Goal: Task Accomplishment & Management: Manage account settings

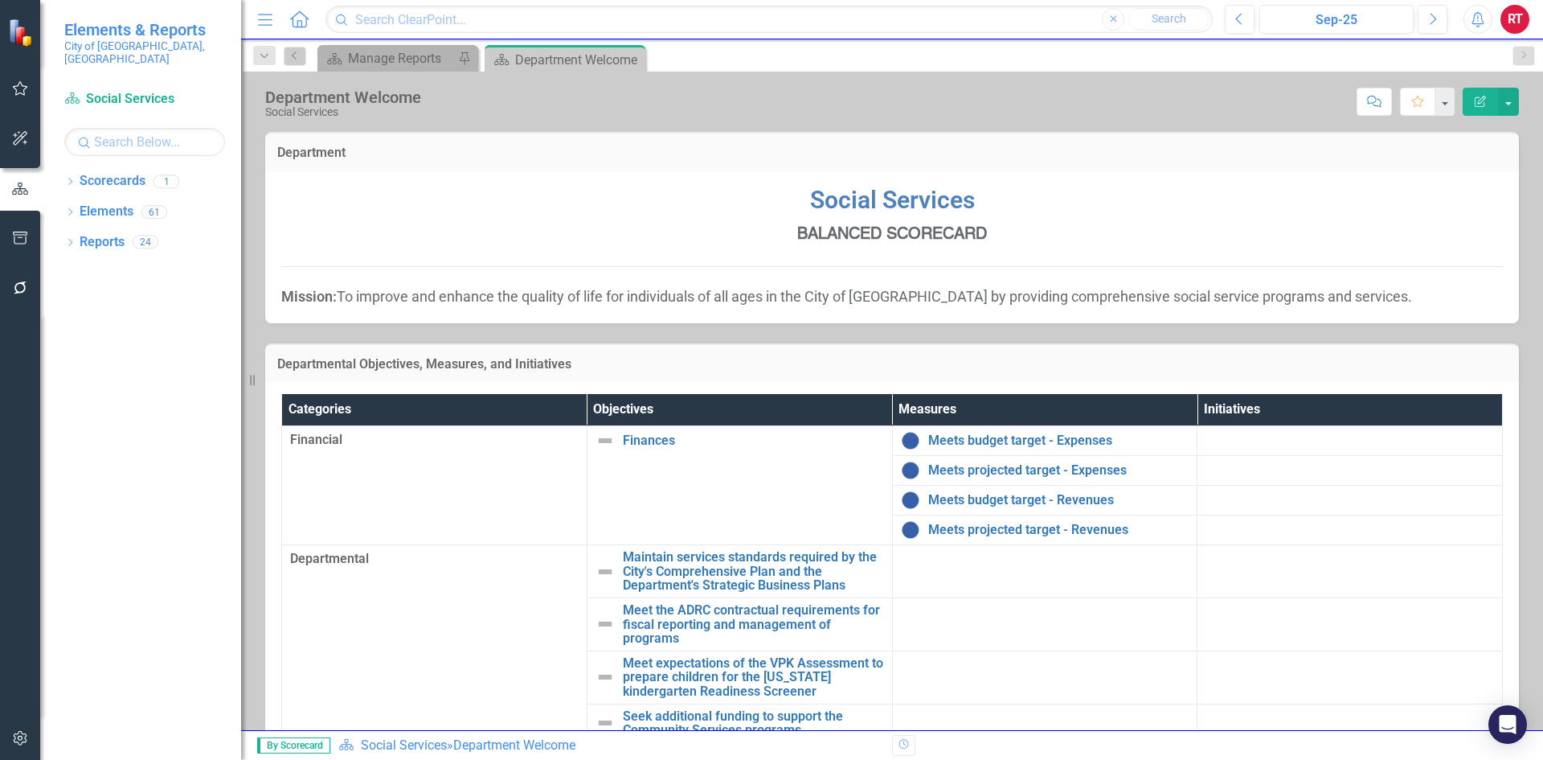
click at [1461, 279] on span "Social Services BALANCED SCORECARD Mission : To improve and enhance the quality…" at bounding box center [892, 245] width 1222 height 124
click at [134, 172] on link "Scorecards" at bounding box center [113, 181] width 66 height 18
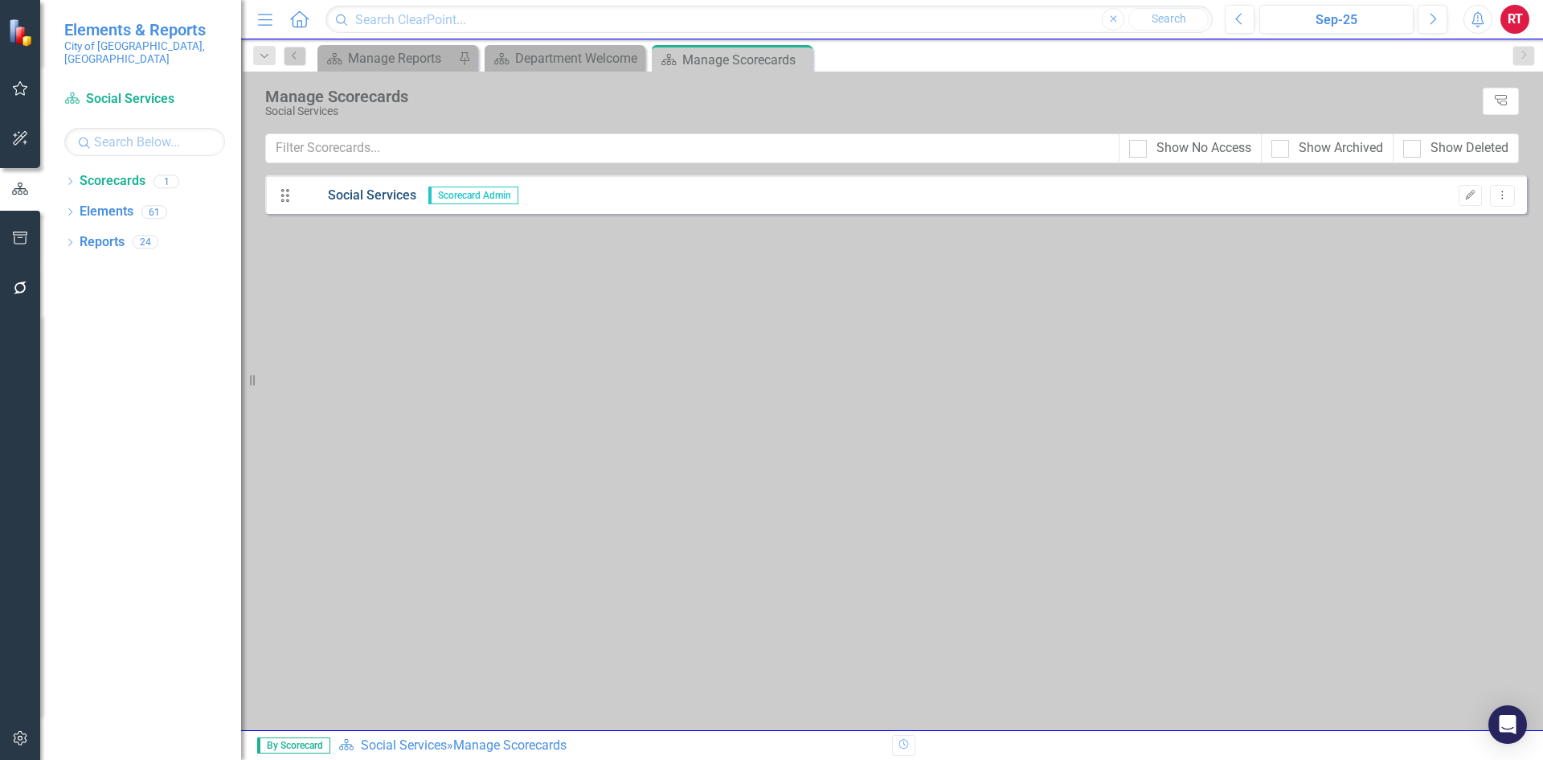
click at [351, 190] on link "Social Services" at bounding box center [358, 195] width 117 height 18
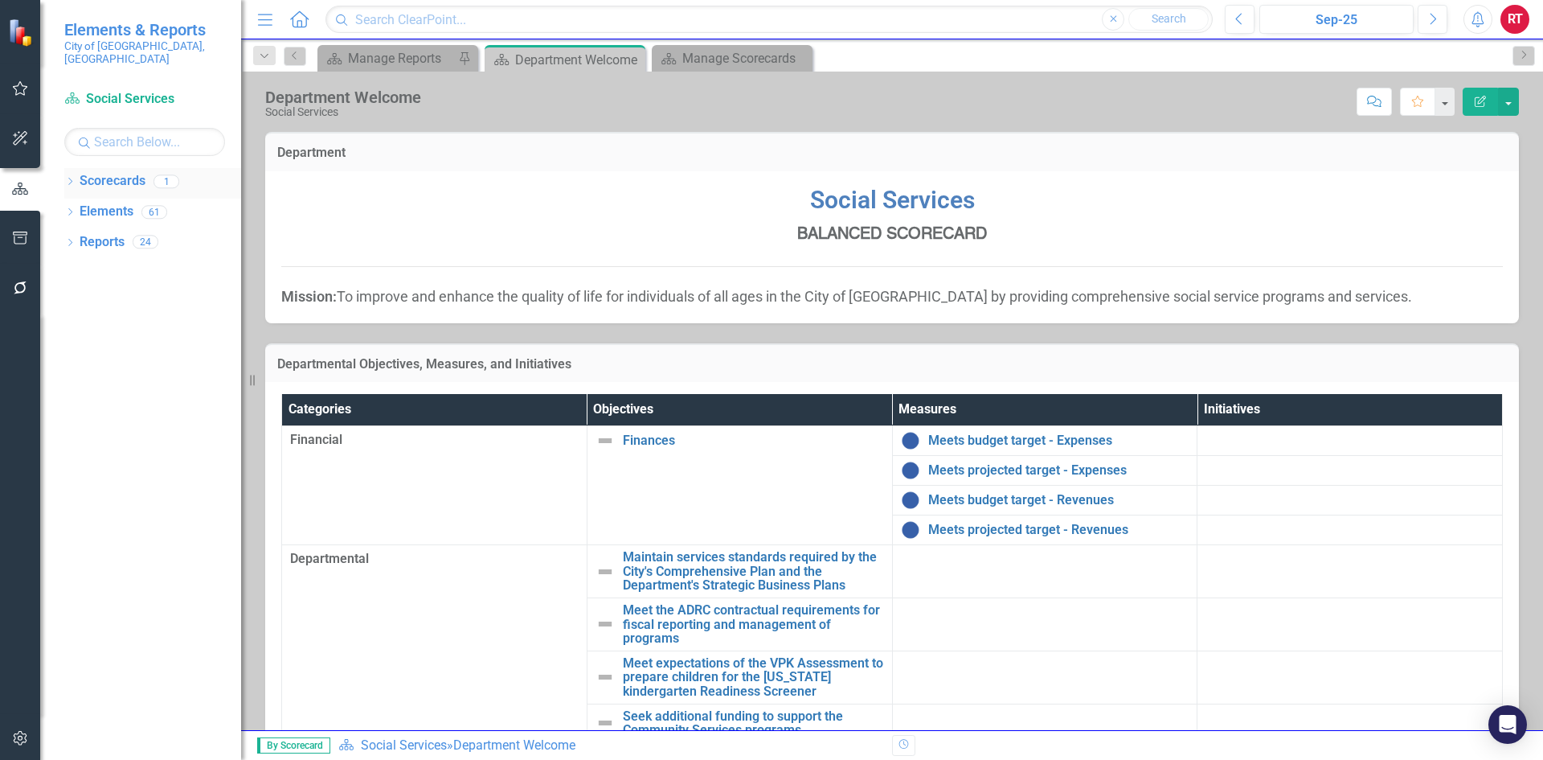
click at [69, 178] on icon at bounding box center [70, 181] width 4 height 7
click at [92, 204] on link "Social Services" at bounding box center [164, 212] width 153 height 18
click at [62, 259] on div "Dropdown Scorecards 1 Social Services Dropdown Elements 61 Dropdown Objective O…" at bounding box center [140, 464] width 201 height 592
click at [74, 268] on div "Dropdown" at bounding box center [69, 275] width 11 height 14
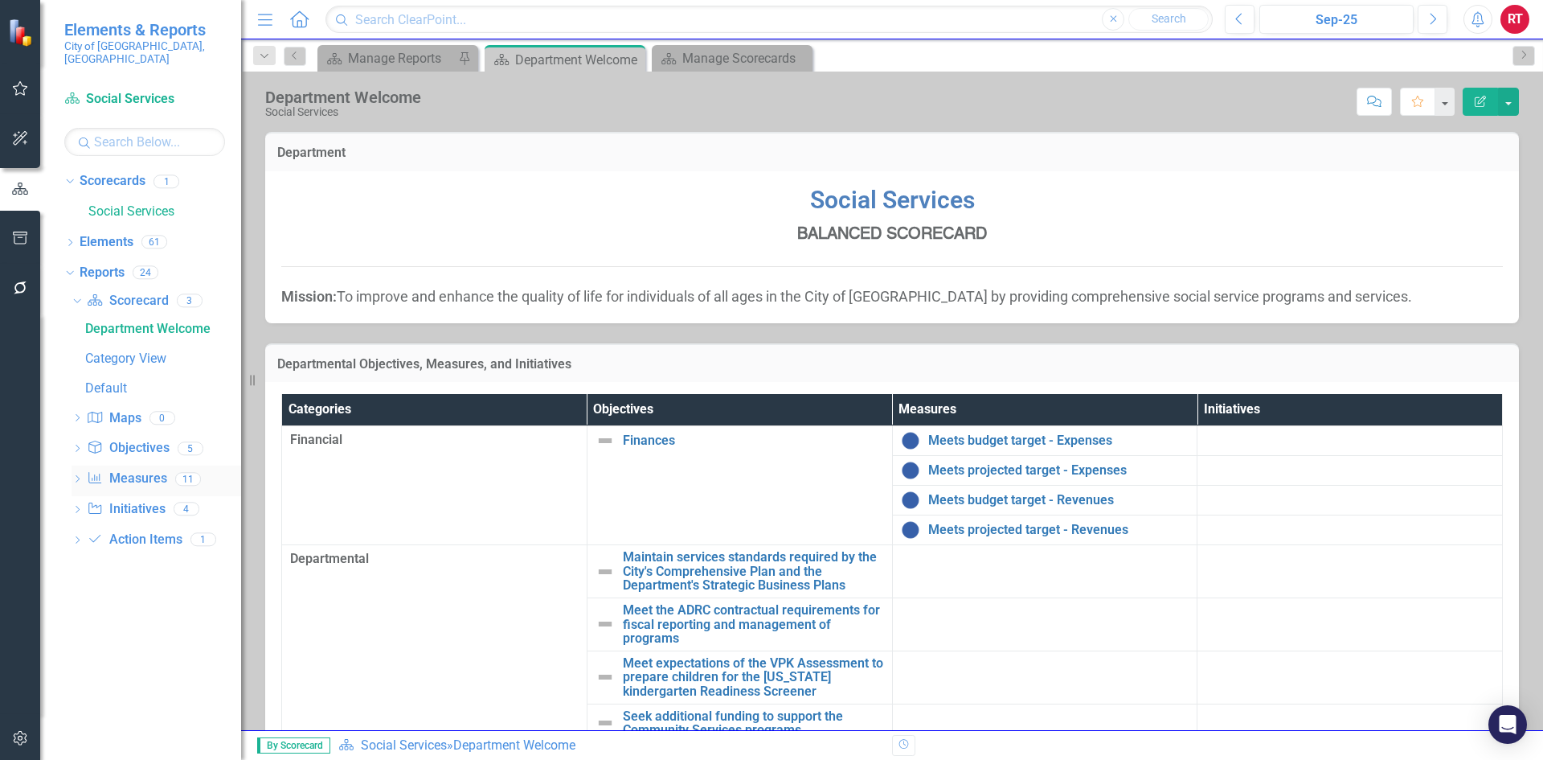
click at [134, 469] on link "Measure Measures" at bounding box center [127, 478] width 80 height 18
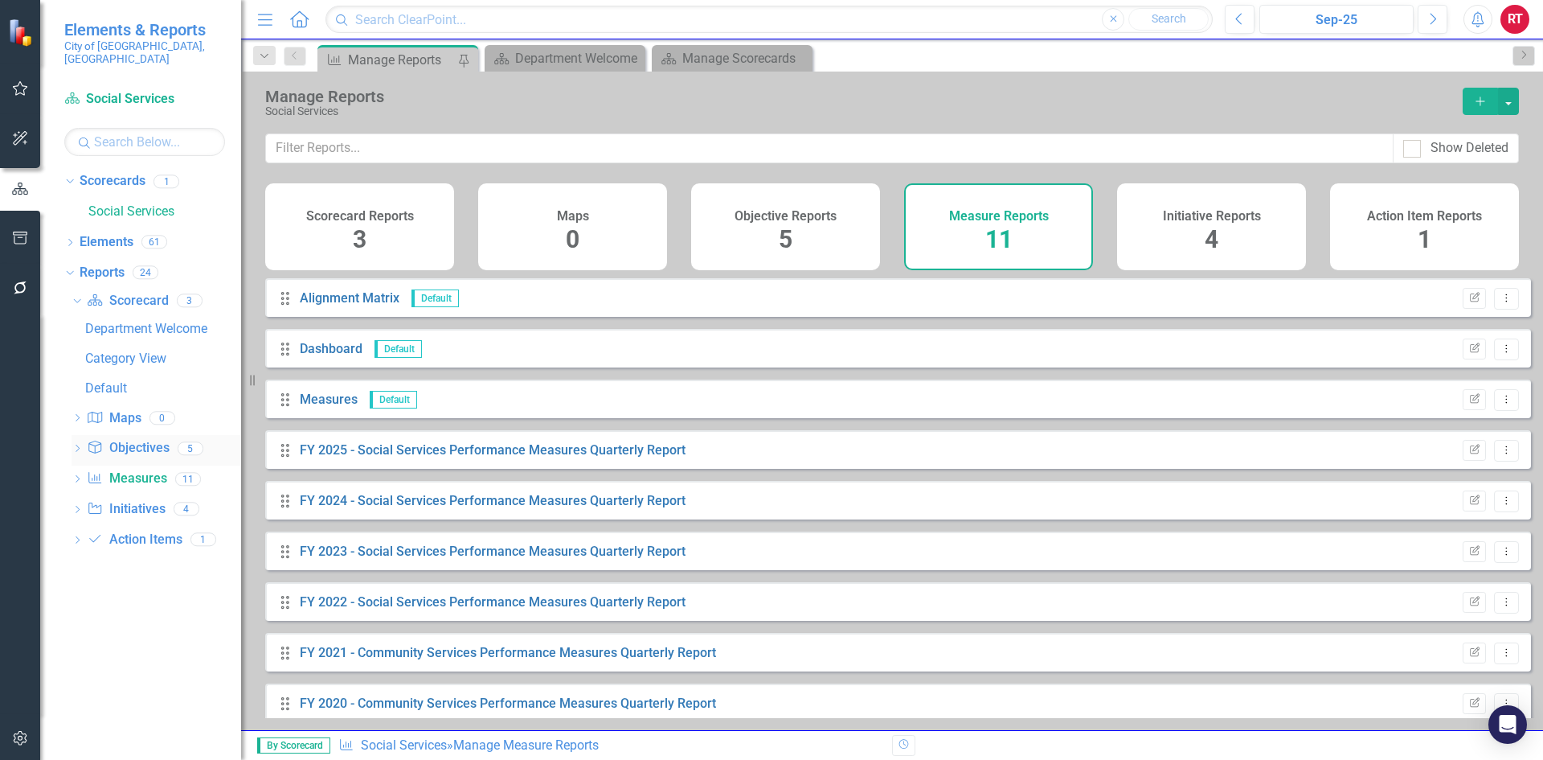
click at [142, 439] on link "Objective Objectives" at bounding box center [128, 448] width 82 height 18
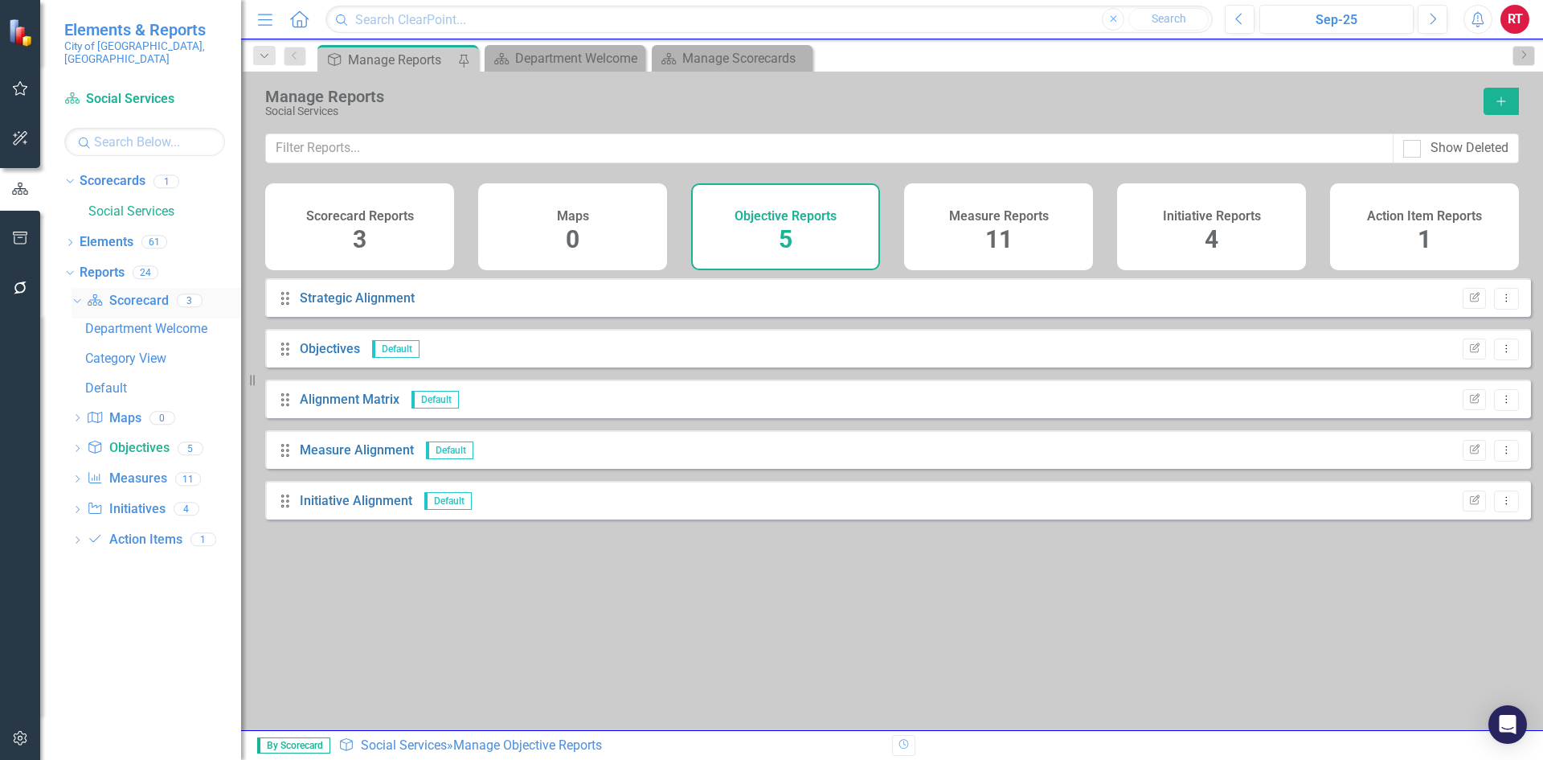
click at [151, 292] on link "Scorecard Scorecard" at bounding box center [127, 301] width 81 height 18
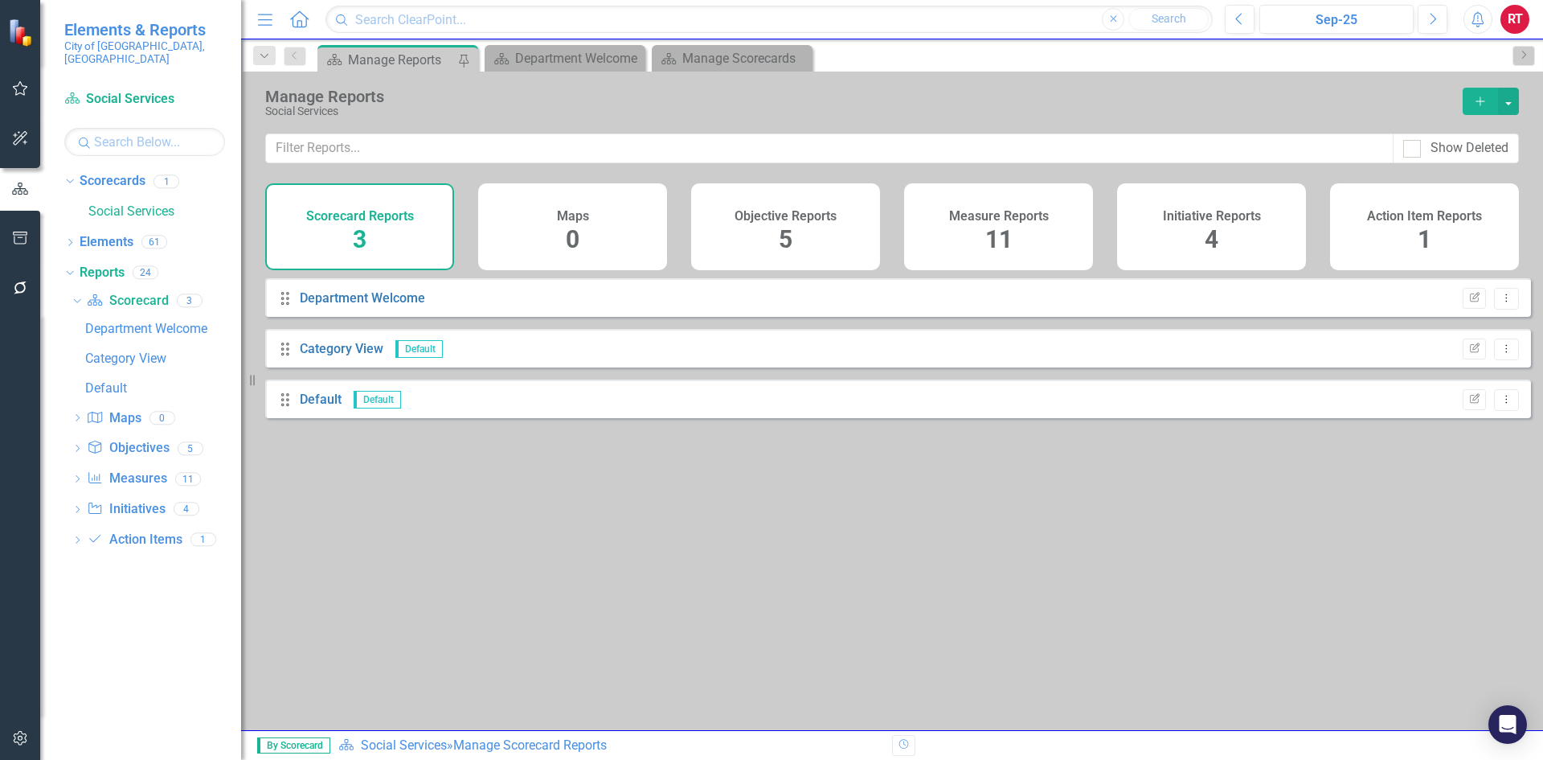
click at [367, 245] on div "Scorecard Reports 3" at bounding box center [359, 226] width 189 height 87
click at [695, 50] on div "Manage Scorecards" at bounding box center [735, 58] width 106 height 20
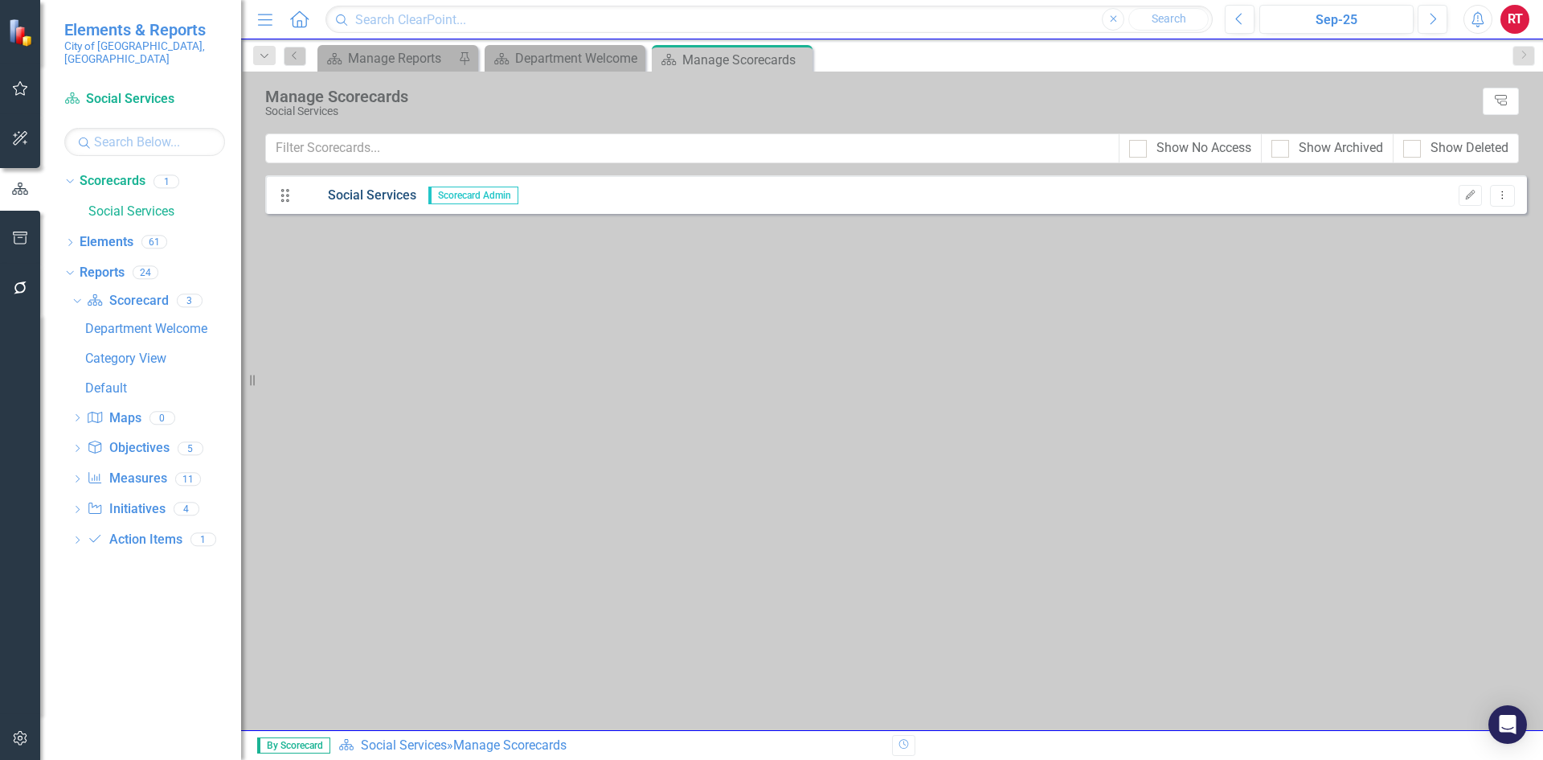
click at [403, 195] on link "Social Services" at bounding box center [358, 195] width 117 height 18
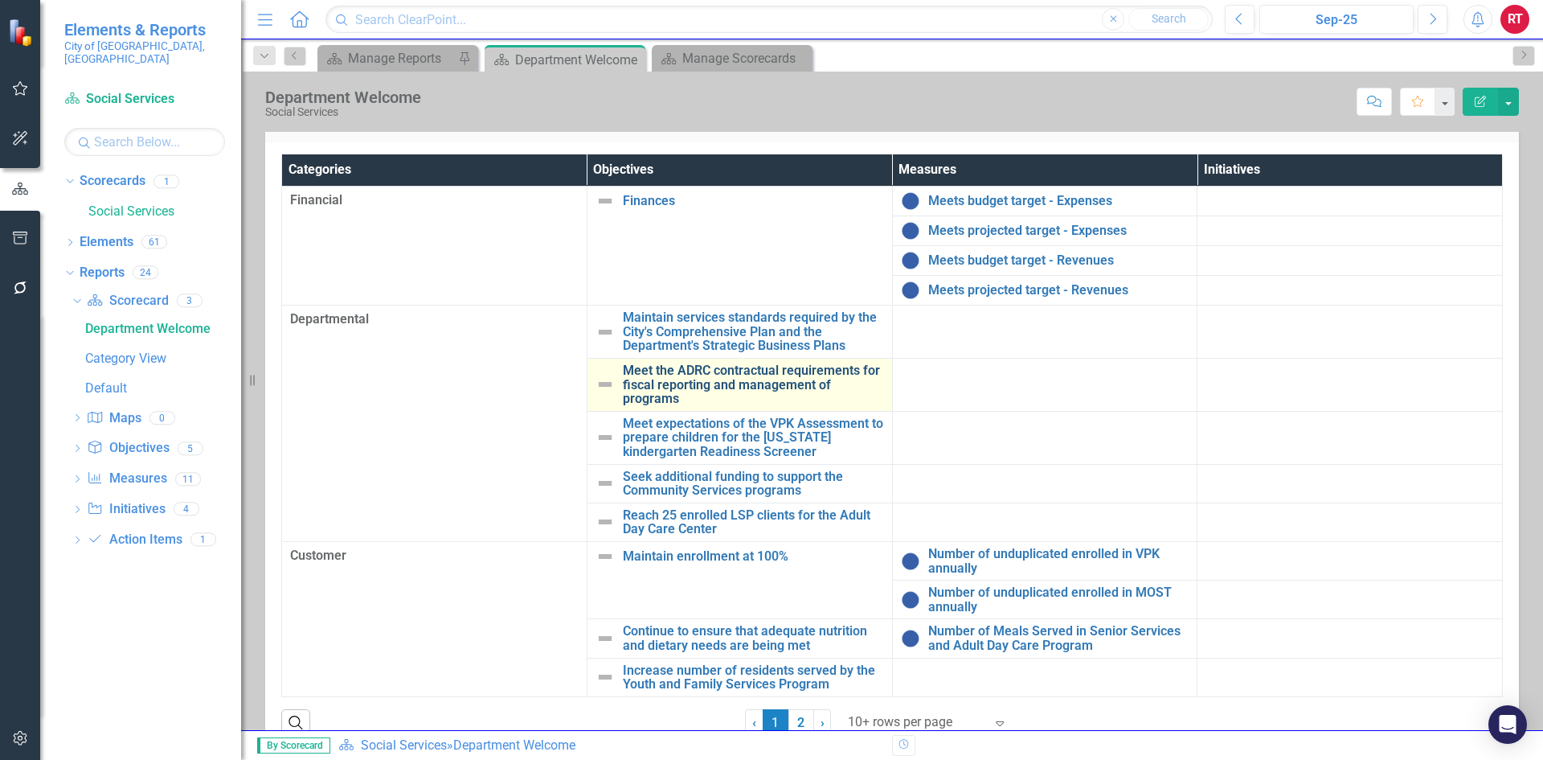
scroll to position [241, 0]
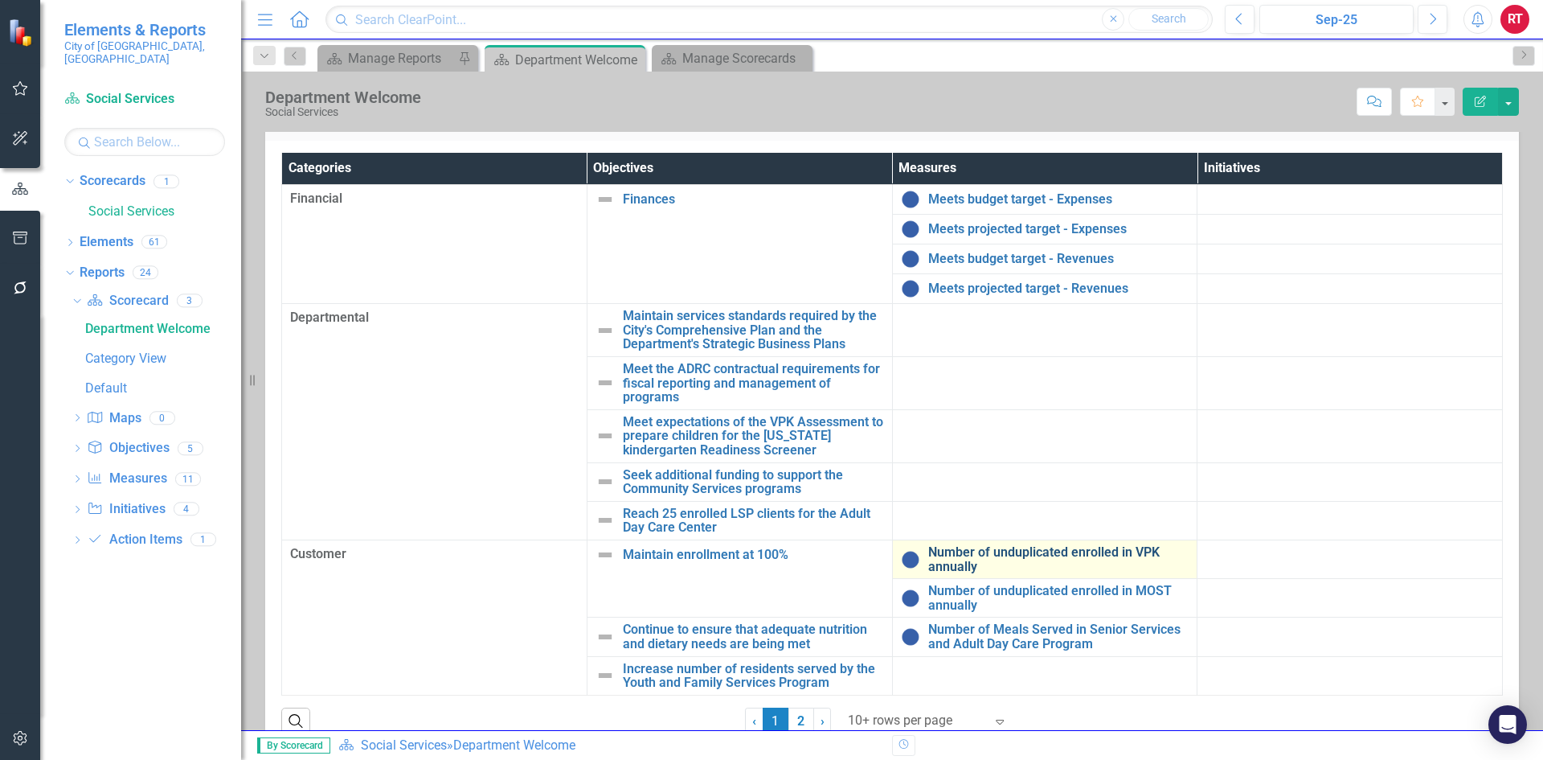
click at [962, 560] on link "Number of unduplicated enrolled in VPK annually" at bounding box center [1058, 559] width 261 height 28
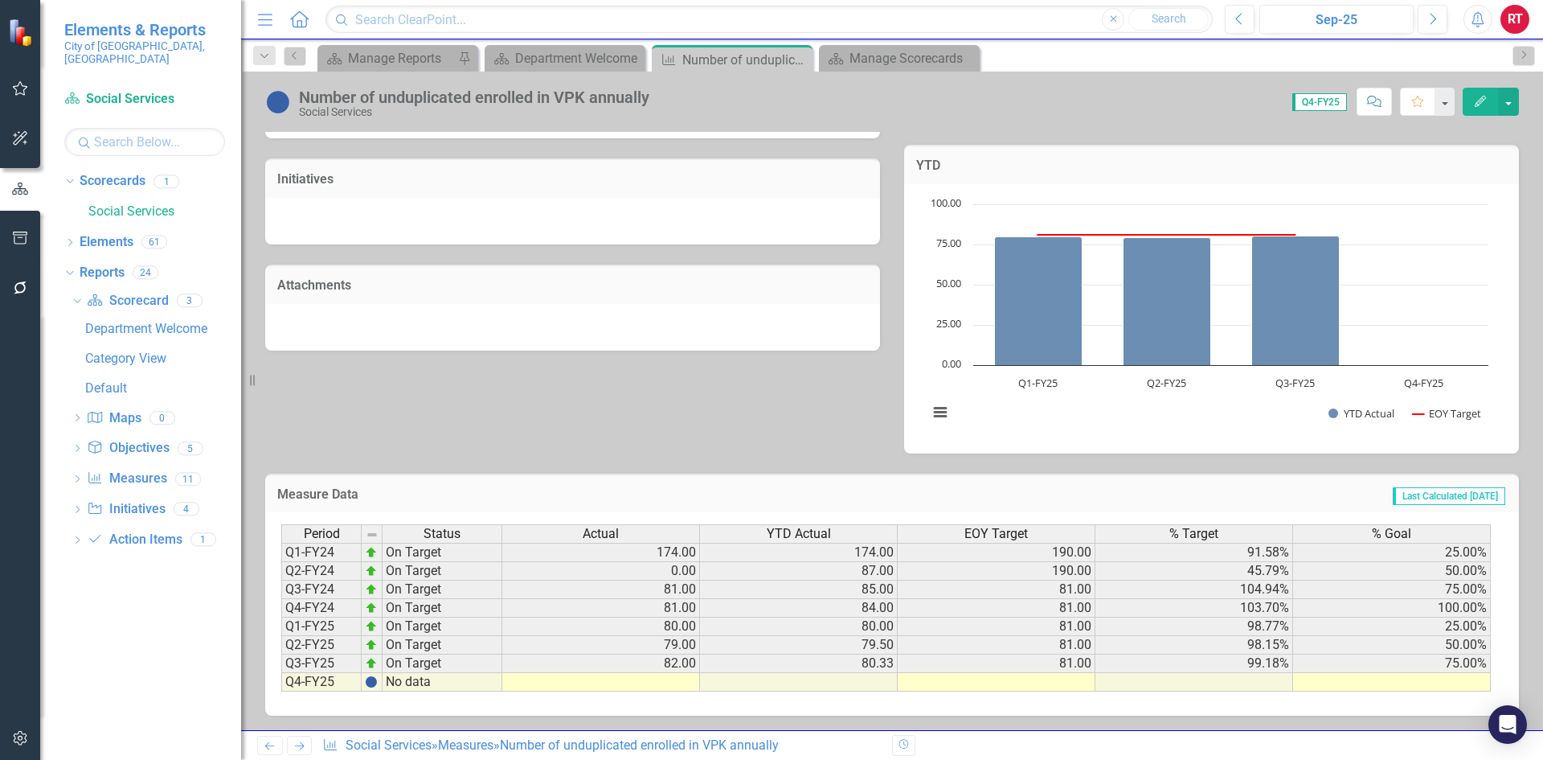
scroll to position [427, 0]
click at [302, 744] on icon at bounding box center [300, 746] width 10 height 8
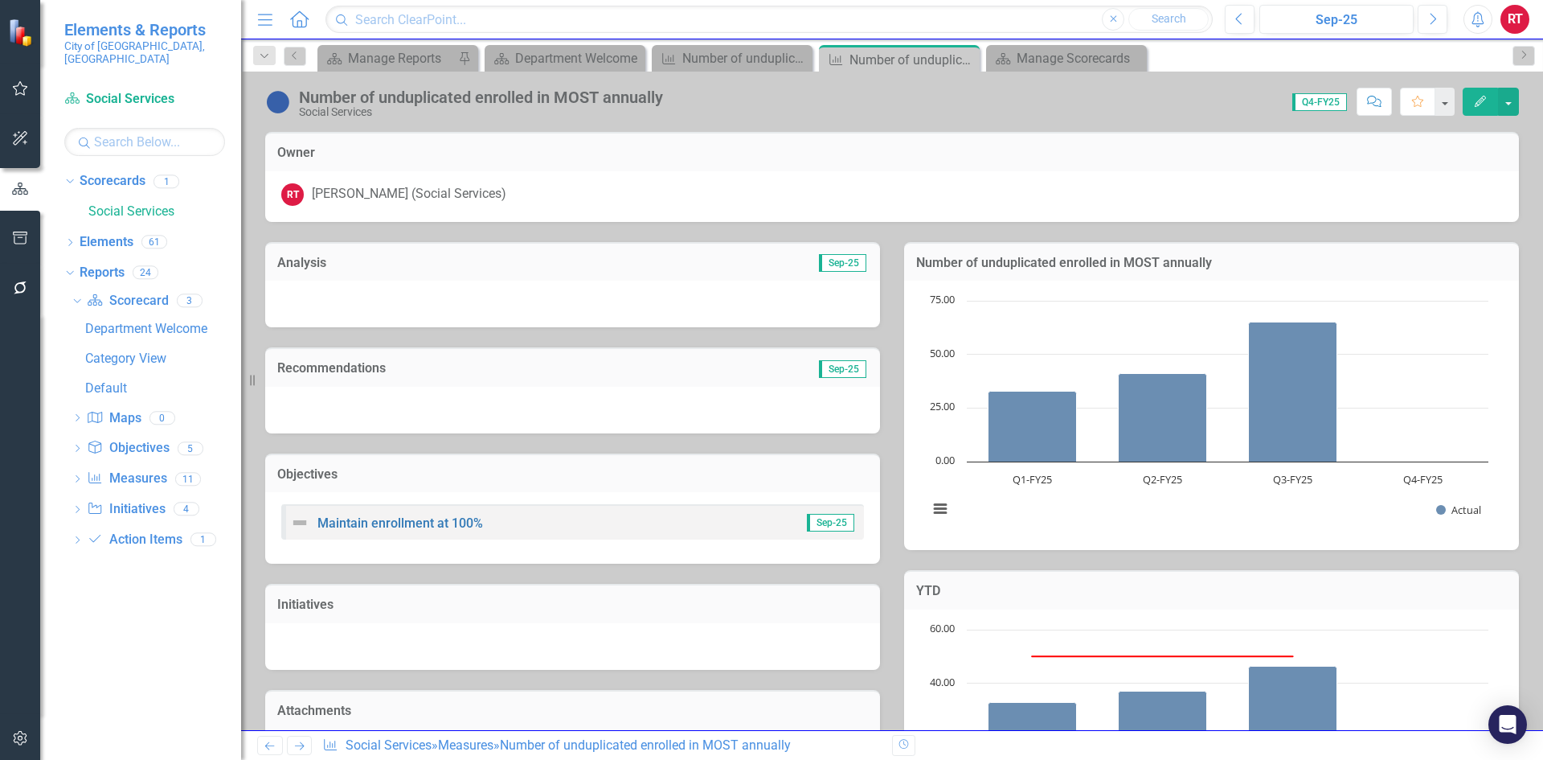
click at [302, 744] on icon at bounding box center [300, 746] width 10 height 8
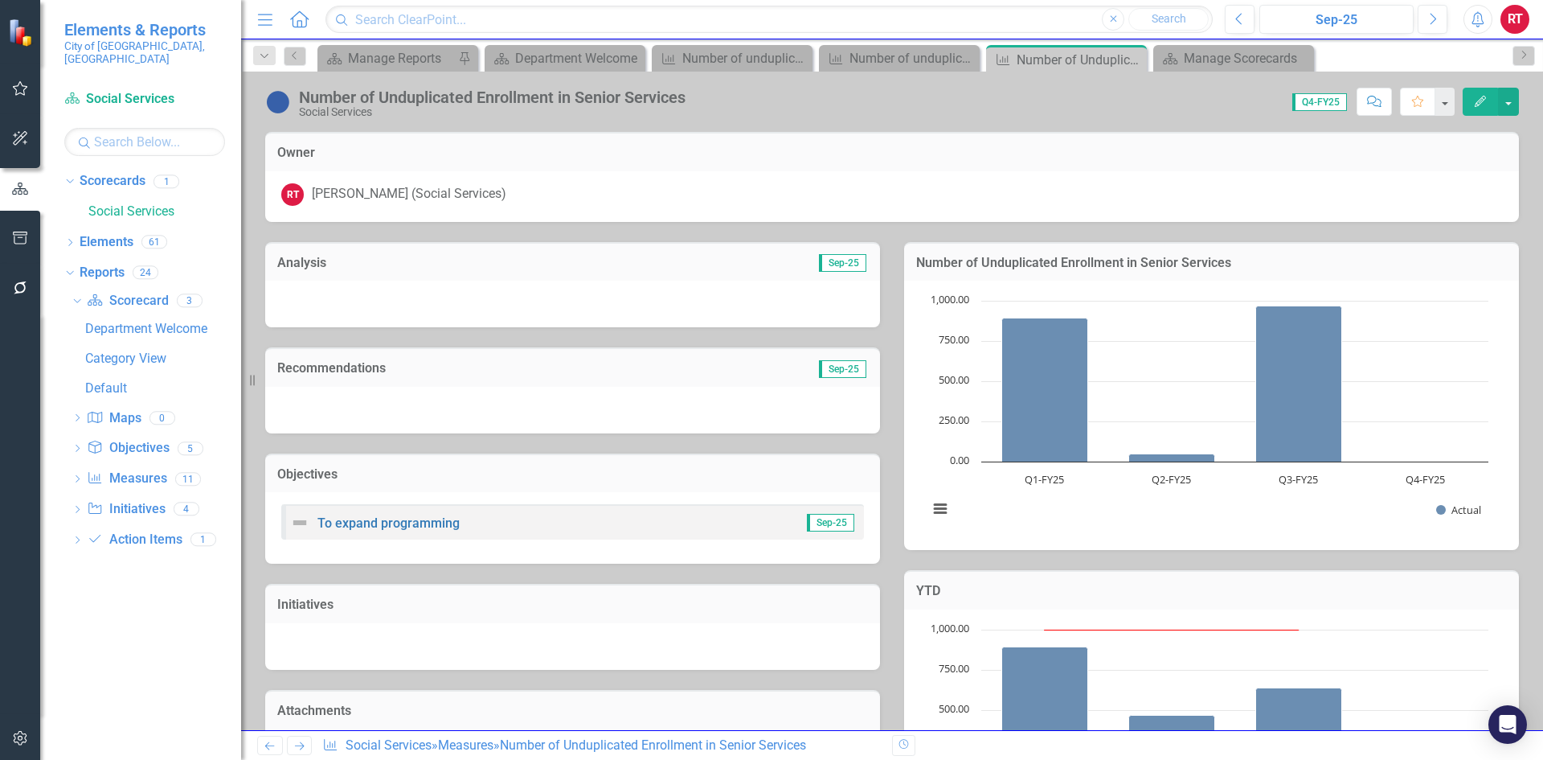
scroll to position [402, 0]
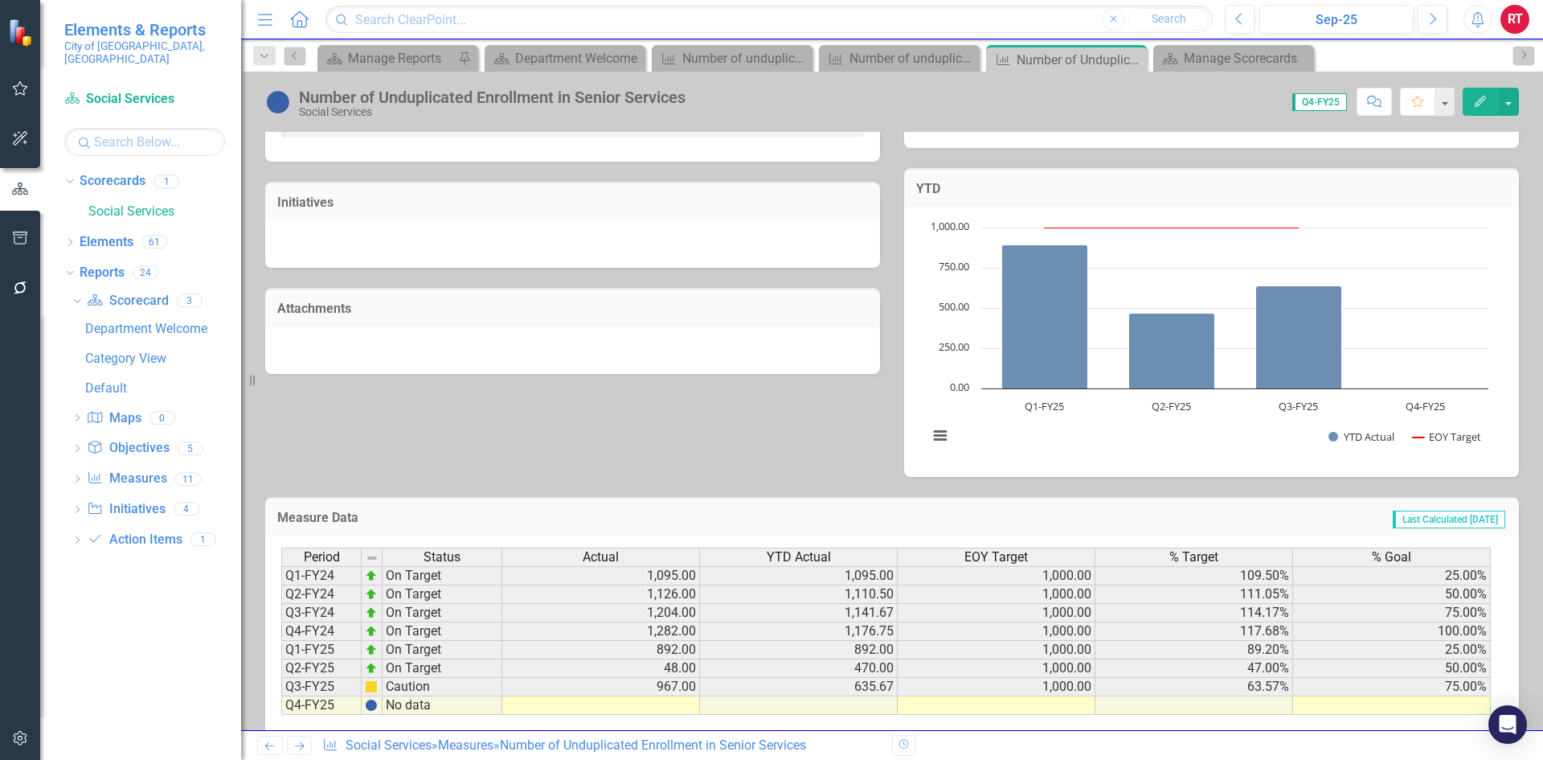
click at [299, 743] on icon "Next" at bounding box center [300, 745] width 14 height 10
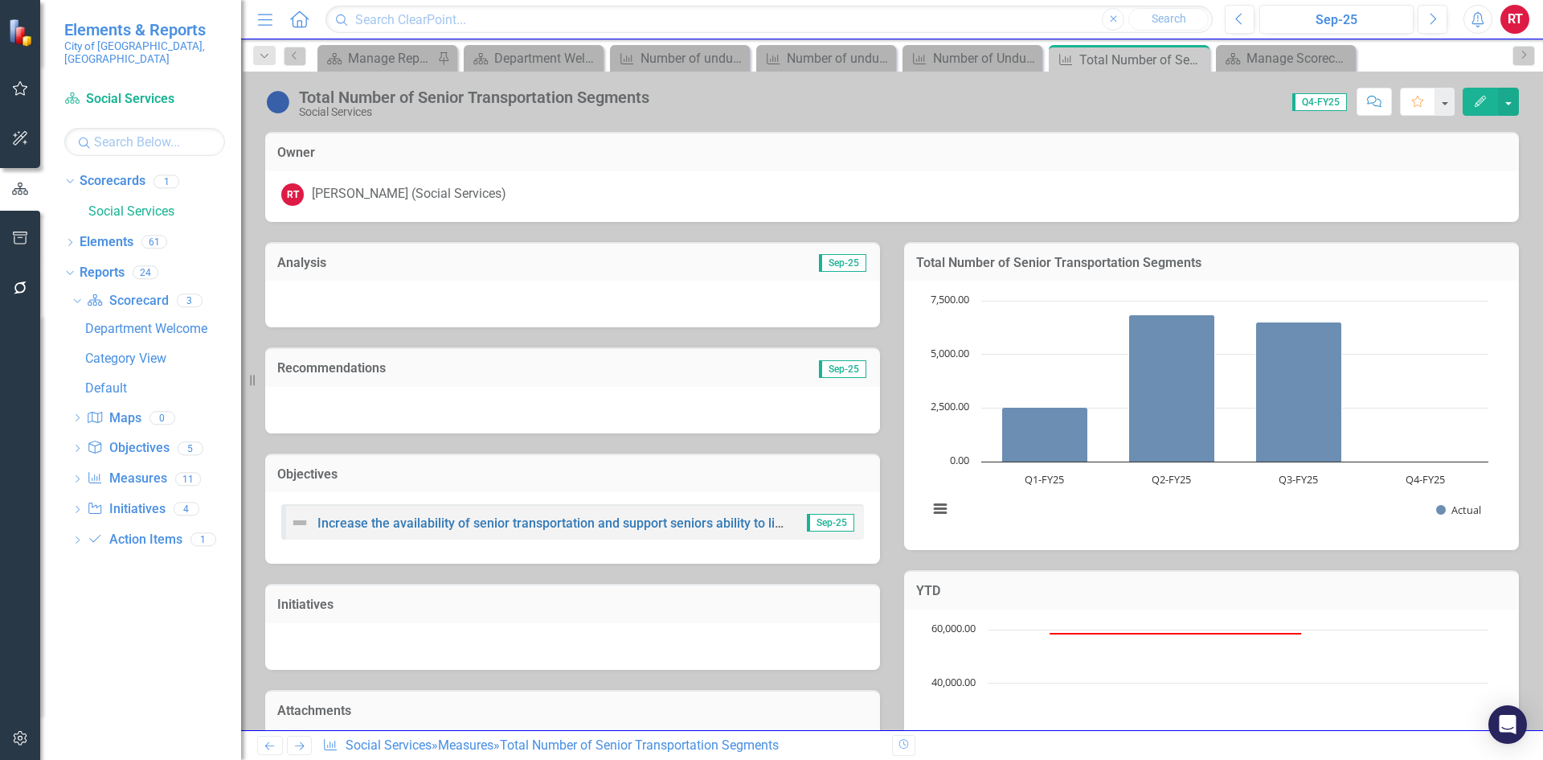
click at [299, 743] on icon "Next" at bounding box center [300, 745] width 14 height 10
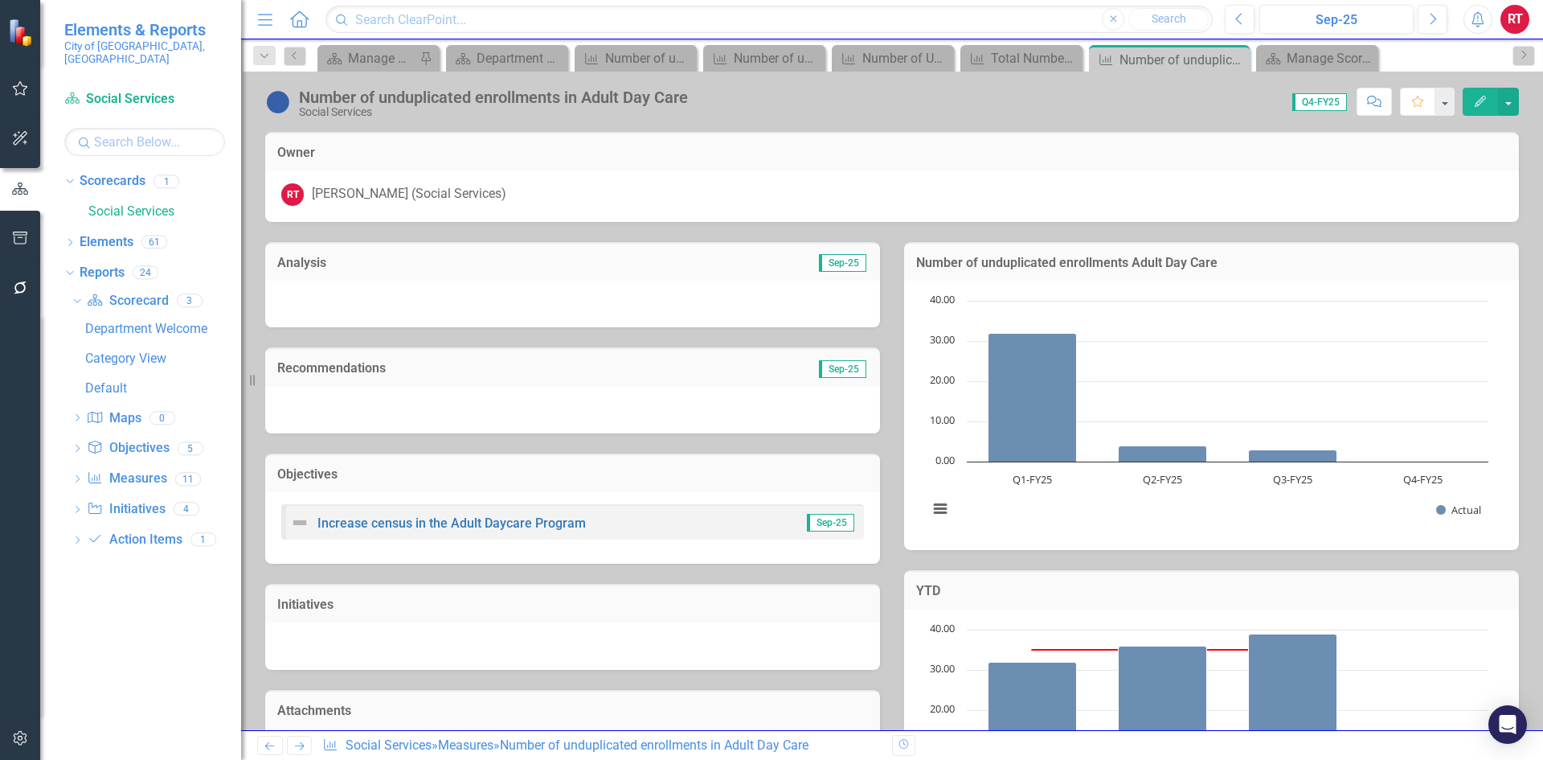
click at [299, 743] on icon "Next" at bounding box center [300, 745] width 14 height 10
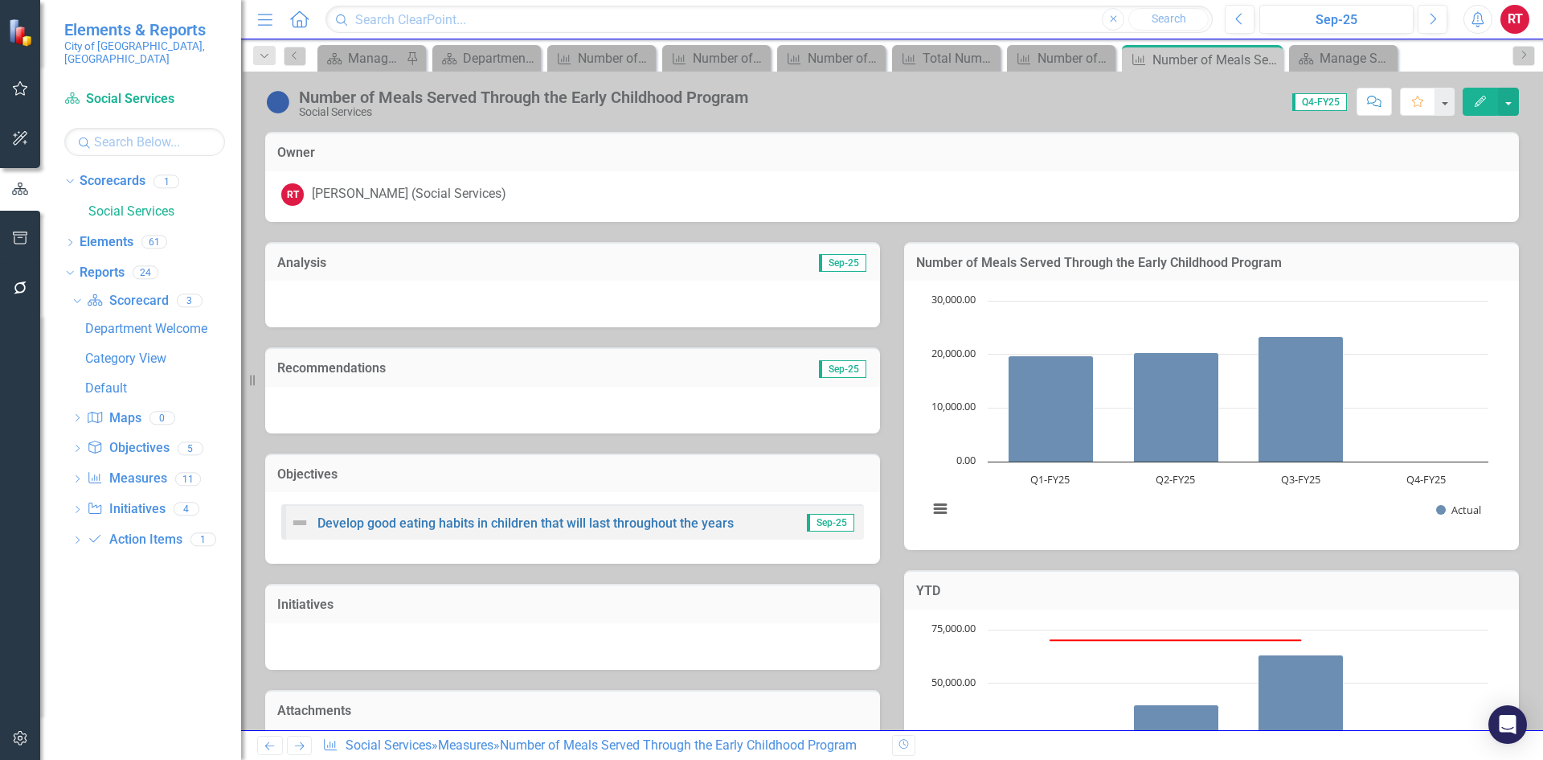
click at [299, 743] on icon "Next" at bounding box center [300, 745] width 14 height 10
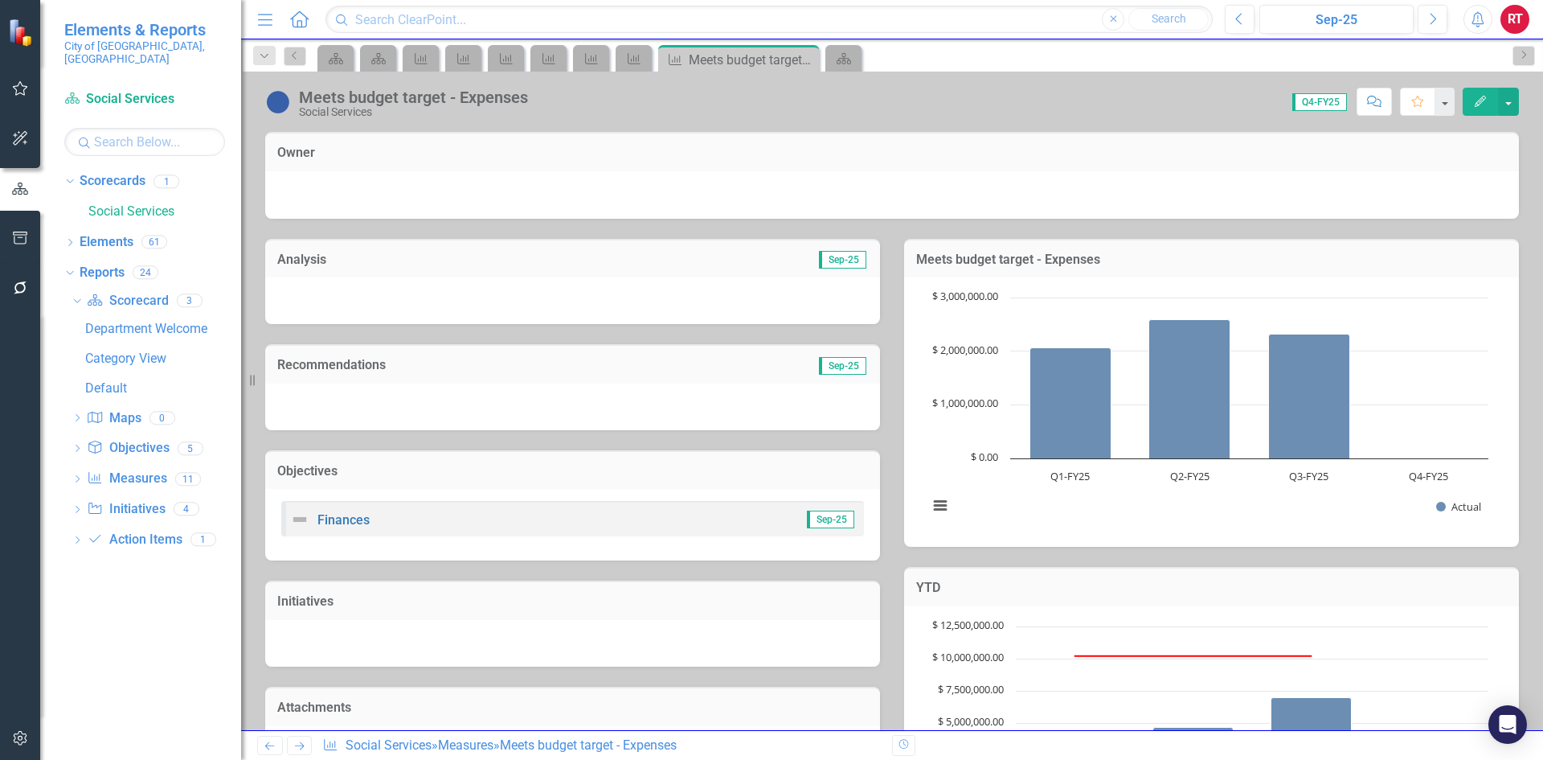
click at [299, 743] on icon "Next" at bounding box center [300, 745] width 14 height 10
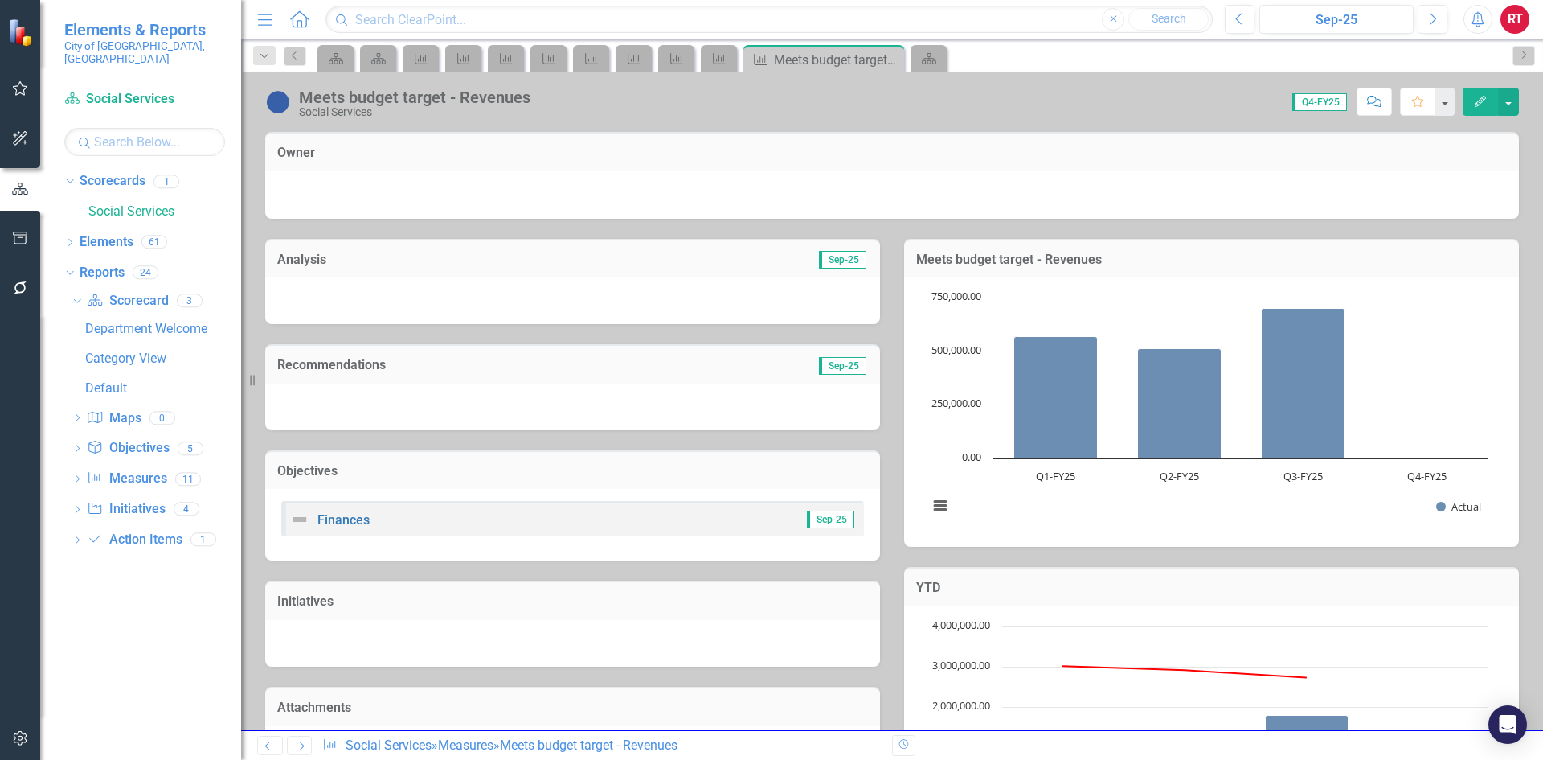
click at [301, 745] on icon "Next" at bounding box center [300, 745] width 14 height 10
click at [301, 746] on icon at bounding box center [300, 746] width 10 height 8
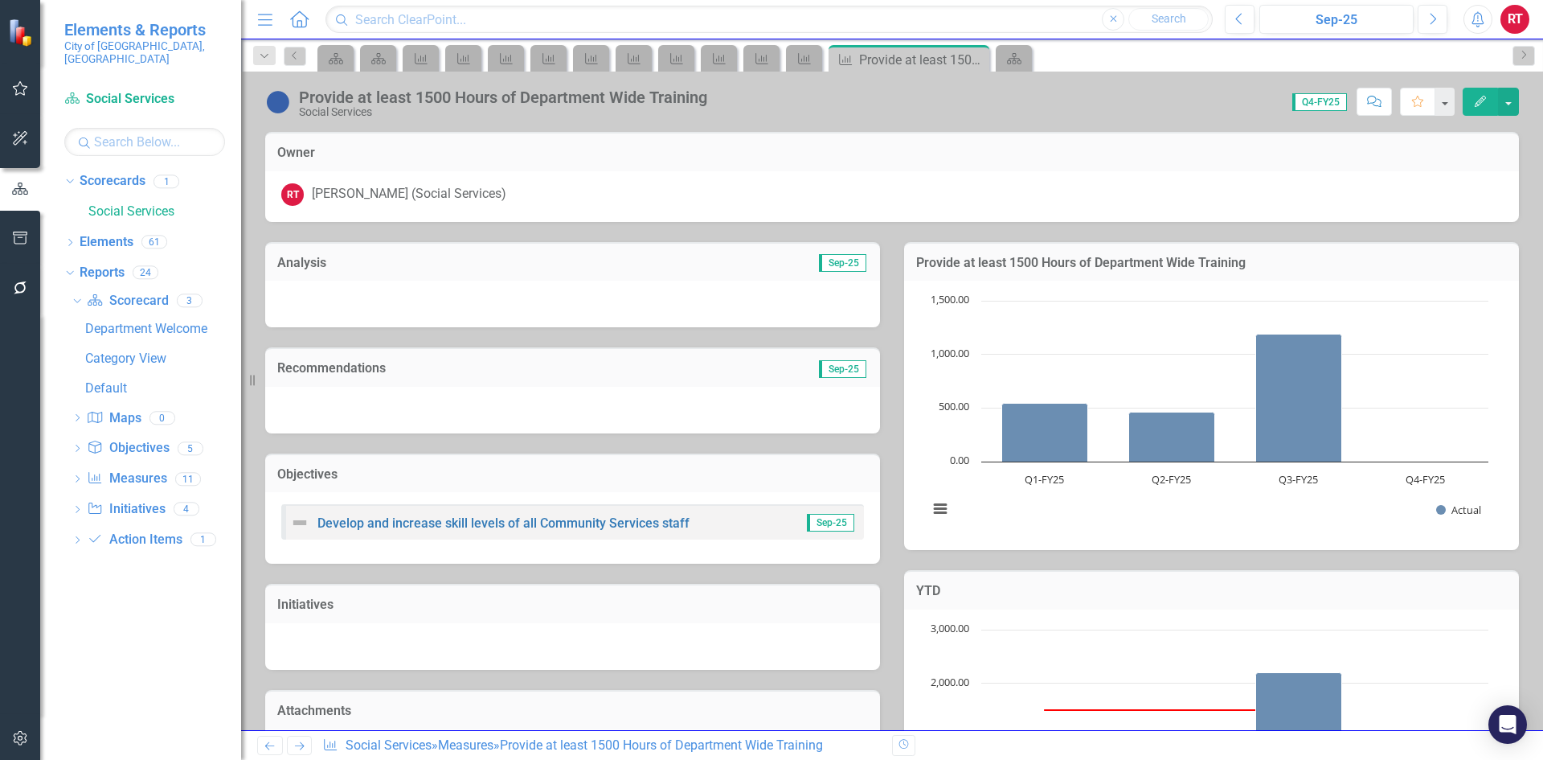
click at [301, 746] on icon at bounding box center [300, 746] width 10 height 8
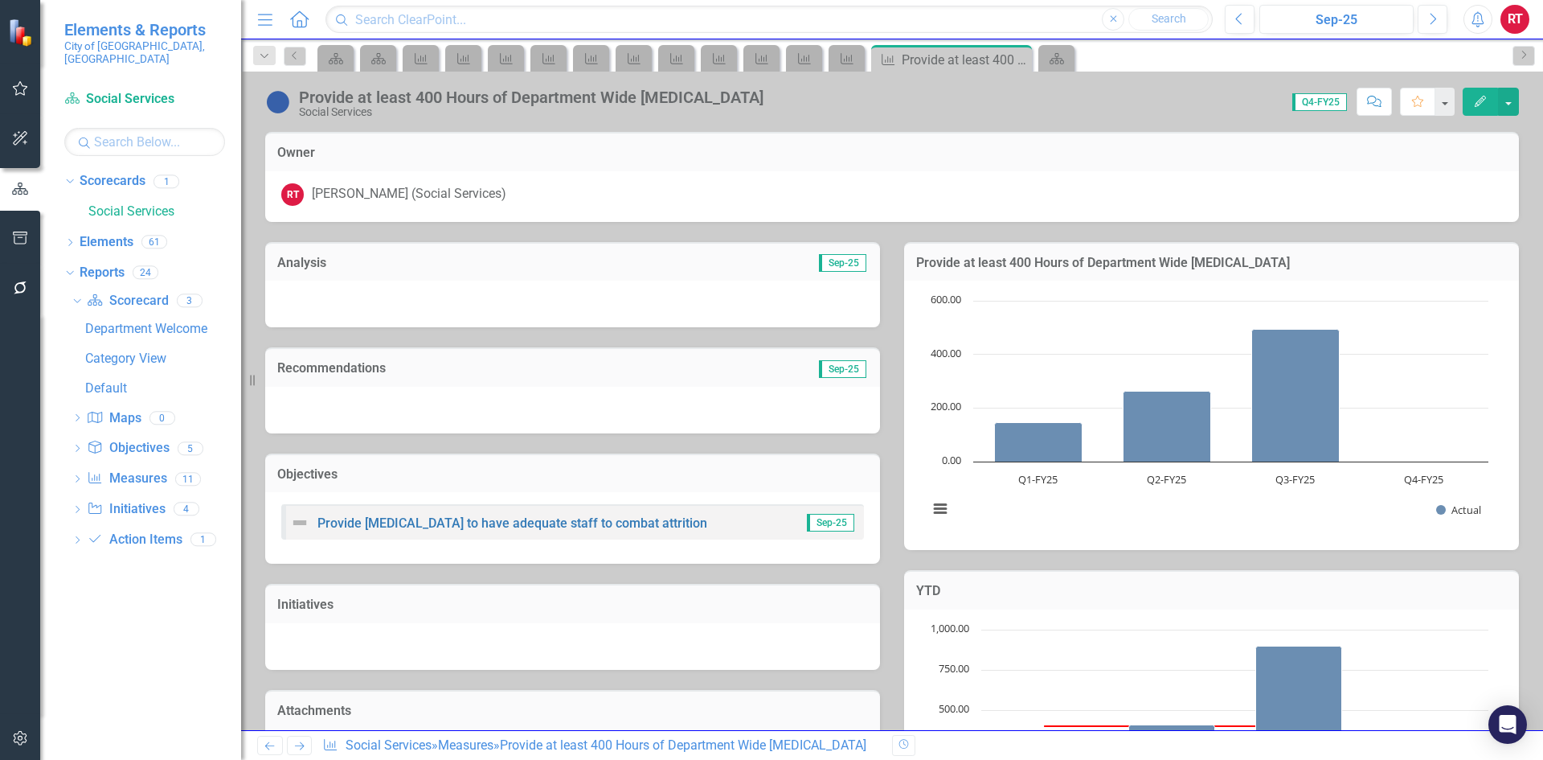
click at [301, 746] on icon at bounding box center [300, 746] width 10 height 8
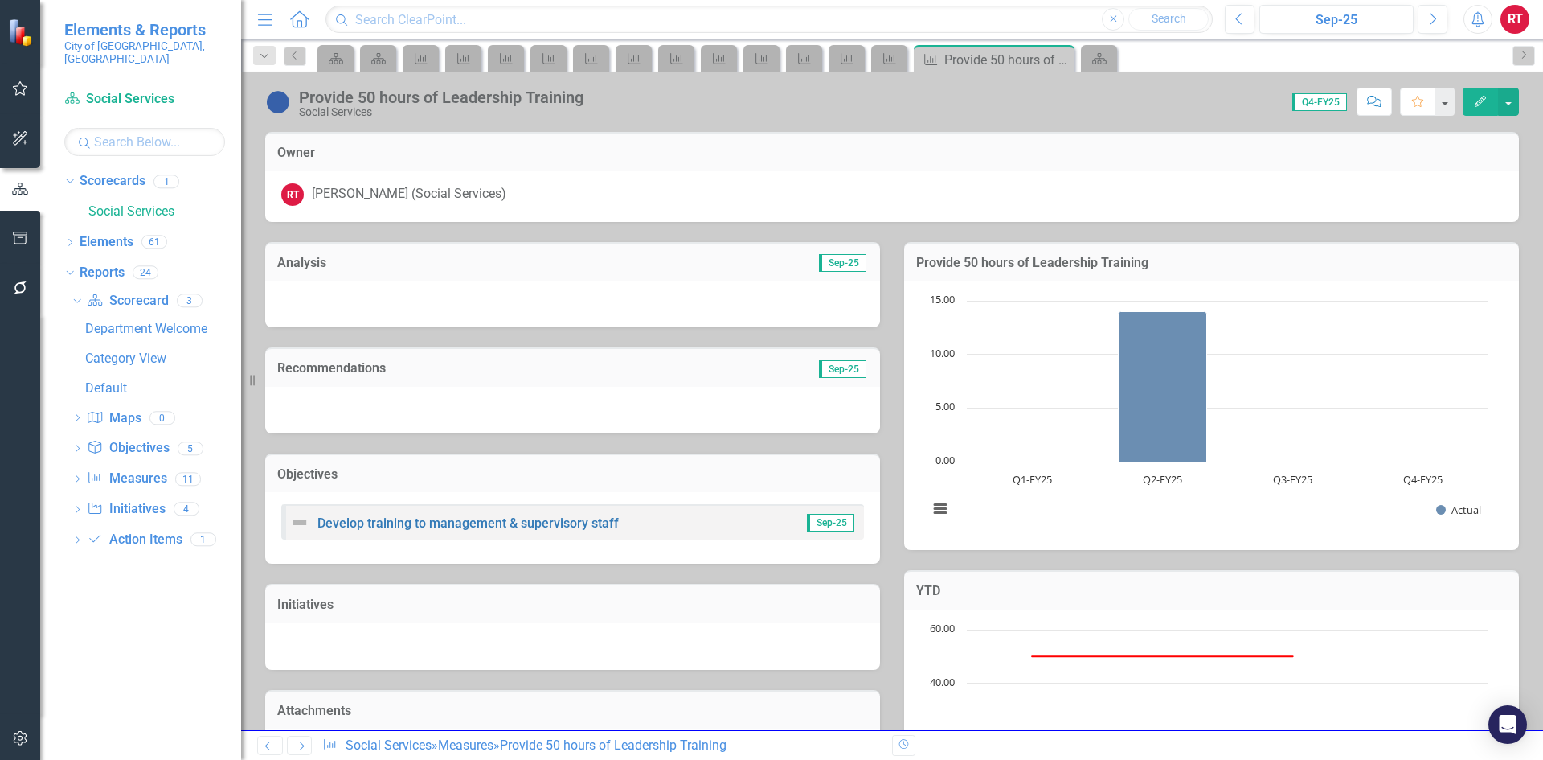
click at [301, 748] on icon "Next" at bounding box center [300, 745] width 14 height 10
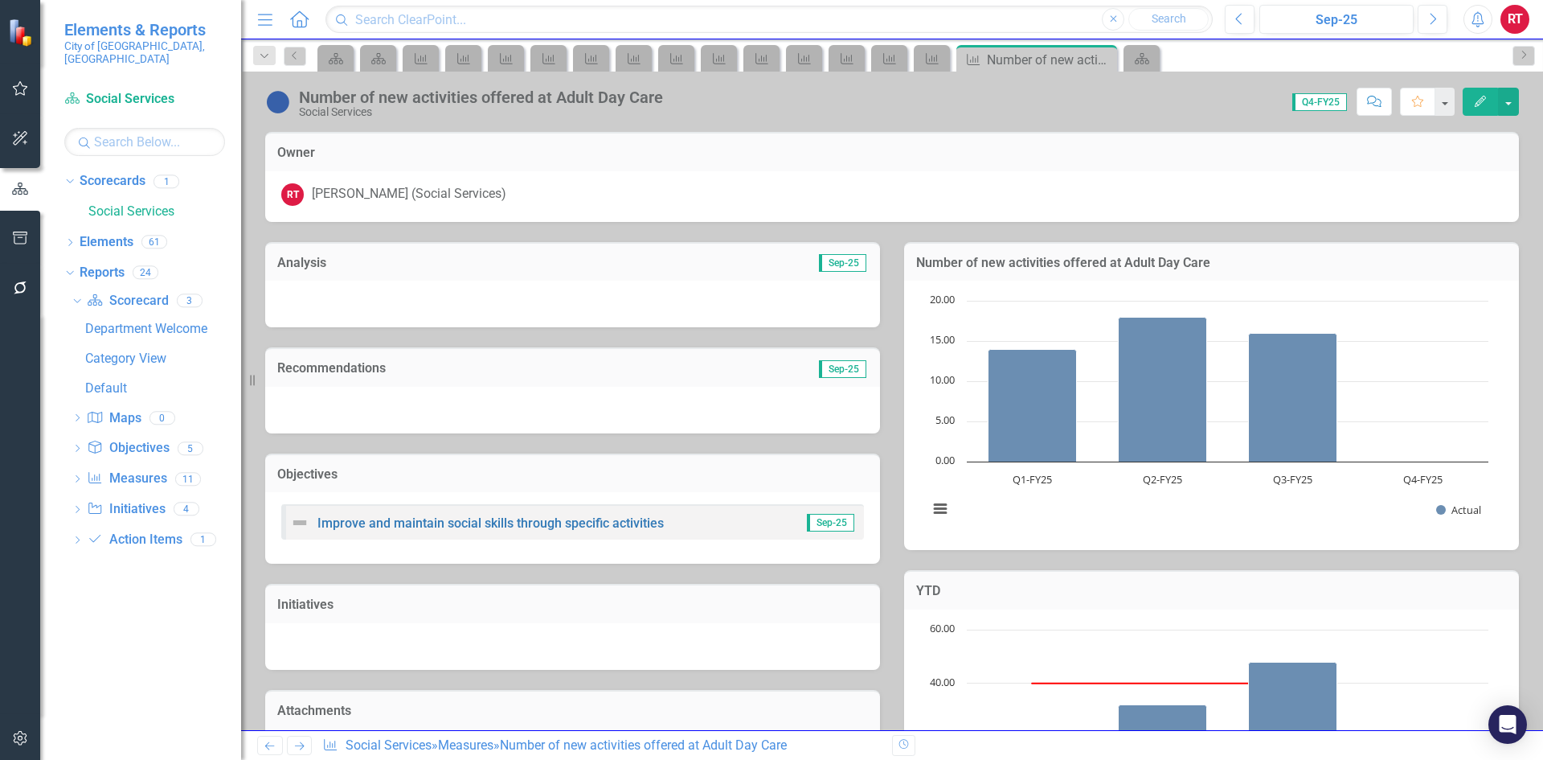
click at [303, 744] on icon "Next" at bounding box center [300, 745] width 14 height 10
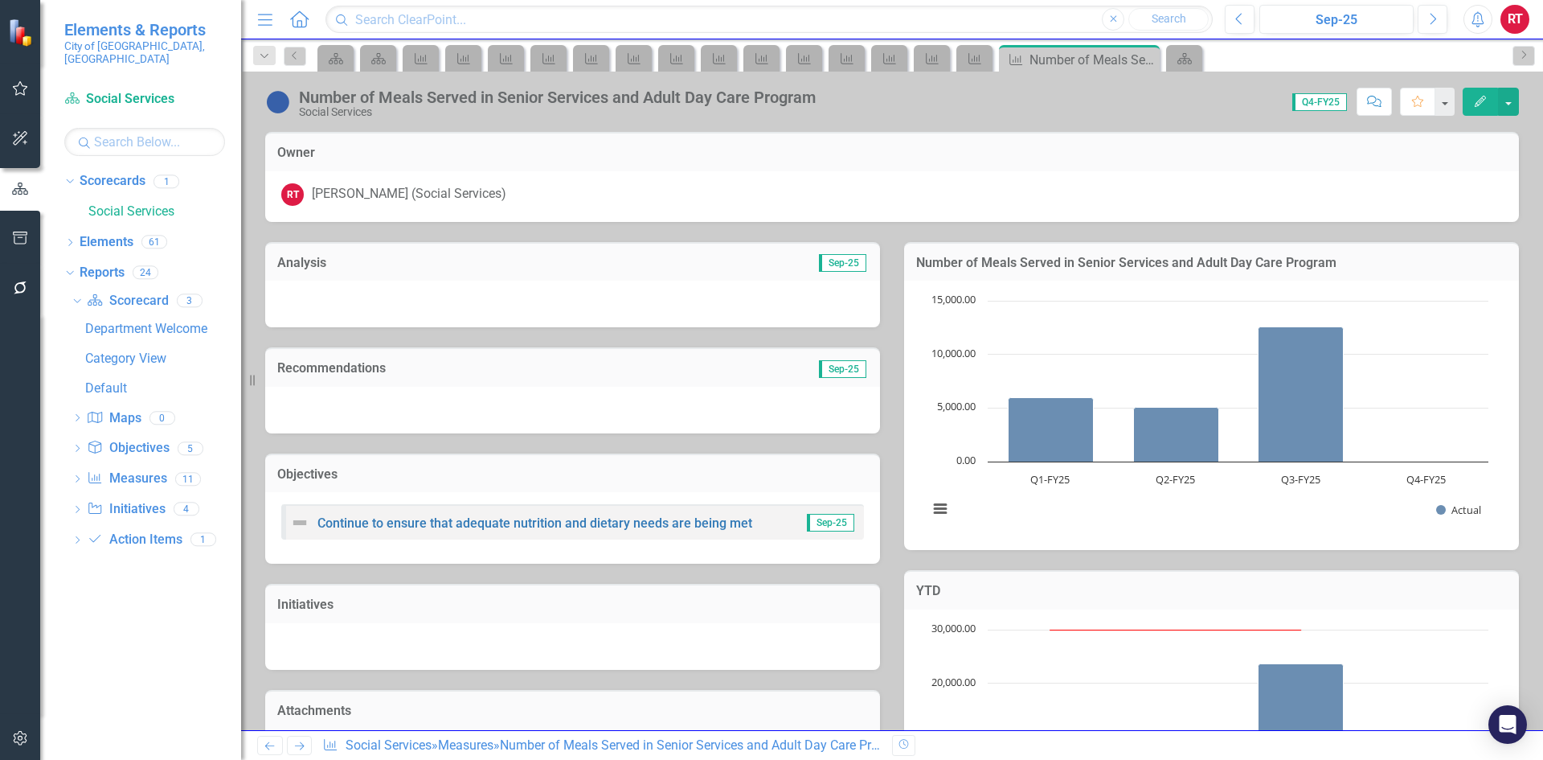
click at [304, 741] on icon "Next" at bounding box center [300, 745] width 14 height 10
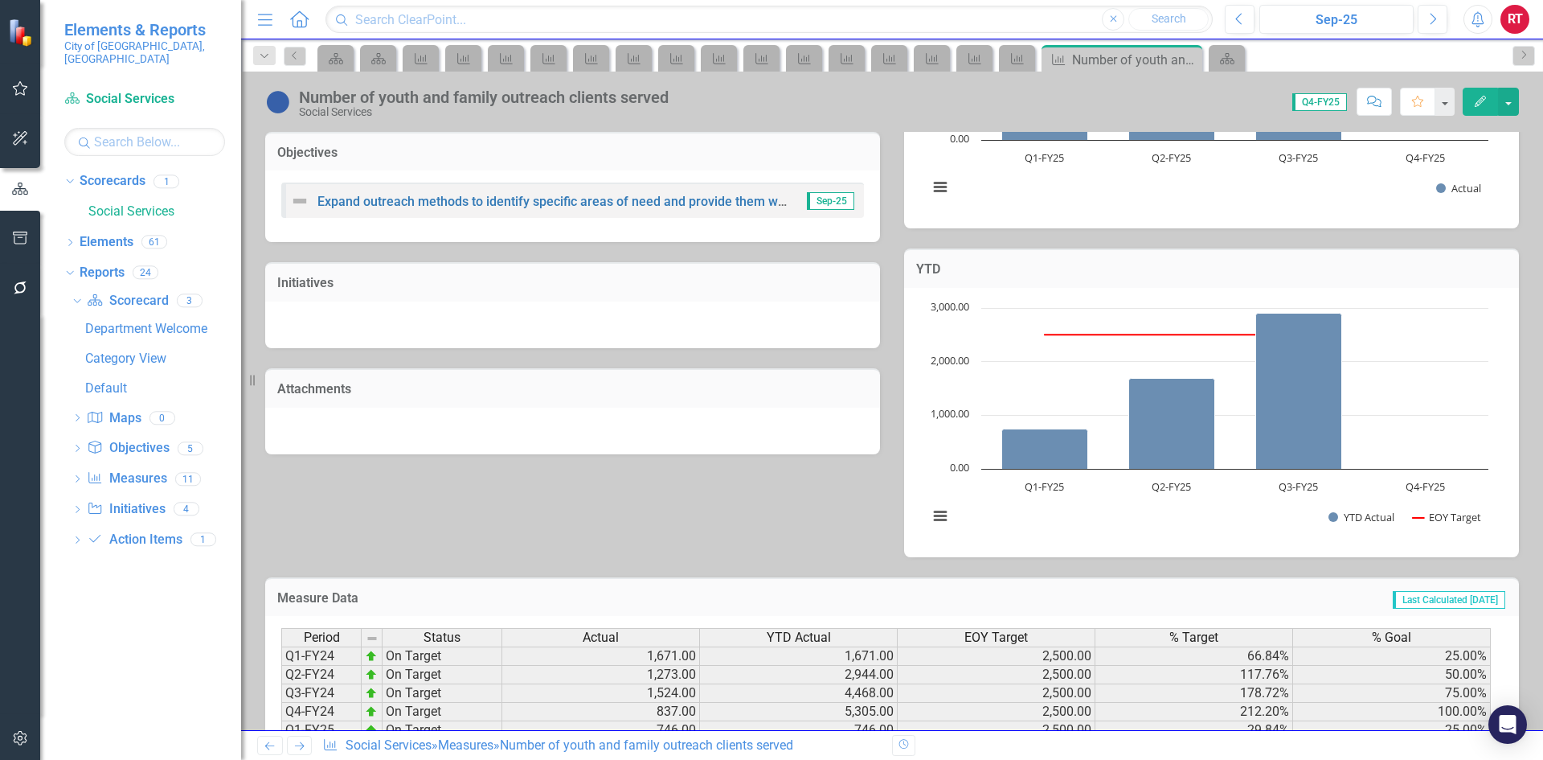
scroll to position [427, 0]
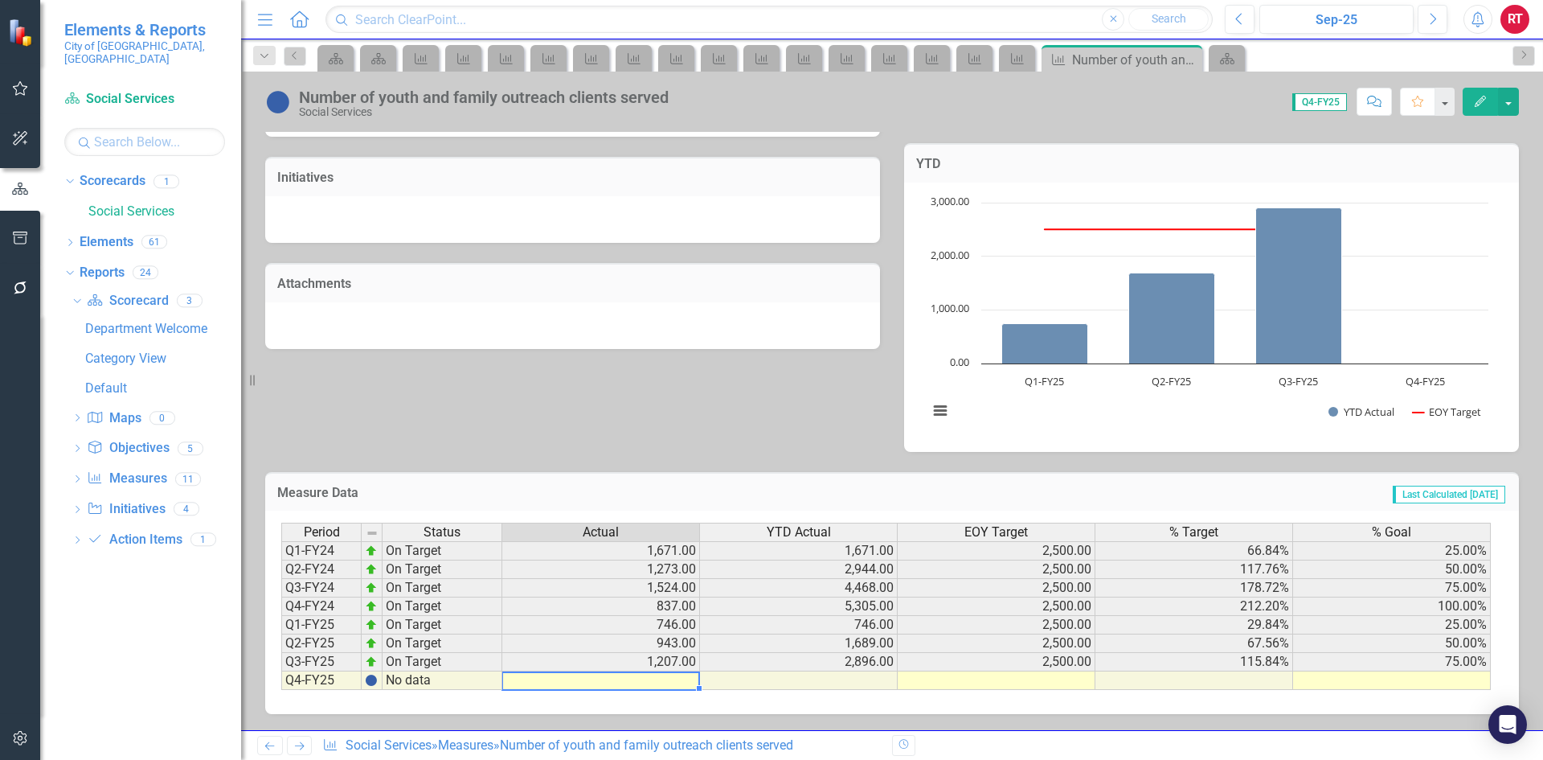
click at [640, 676] on td at bounding box center [601, 680] width 198 height 18
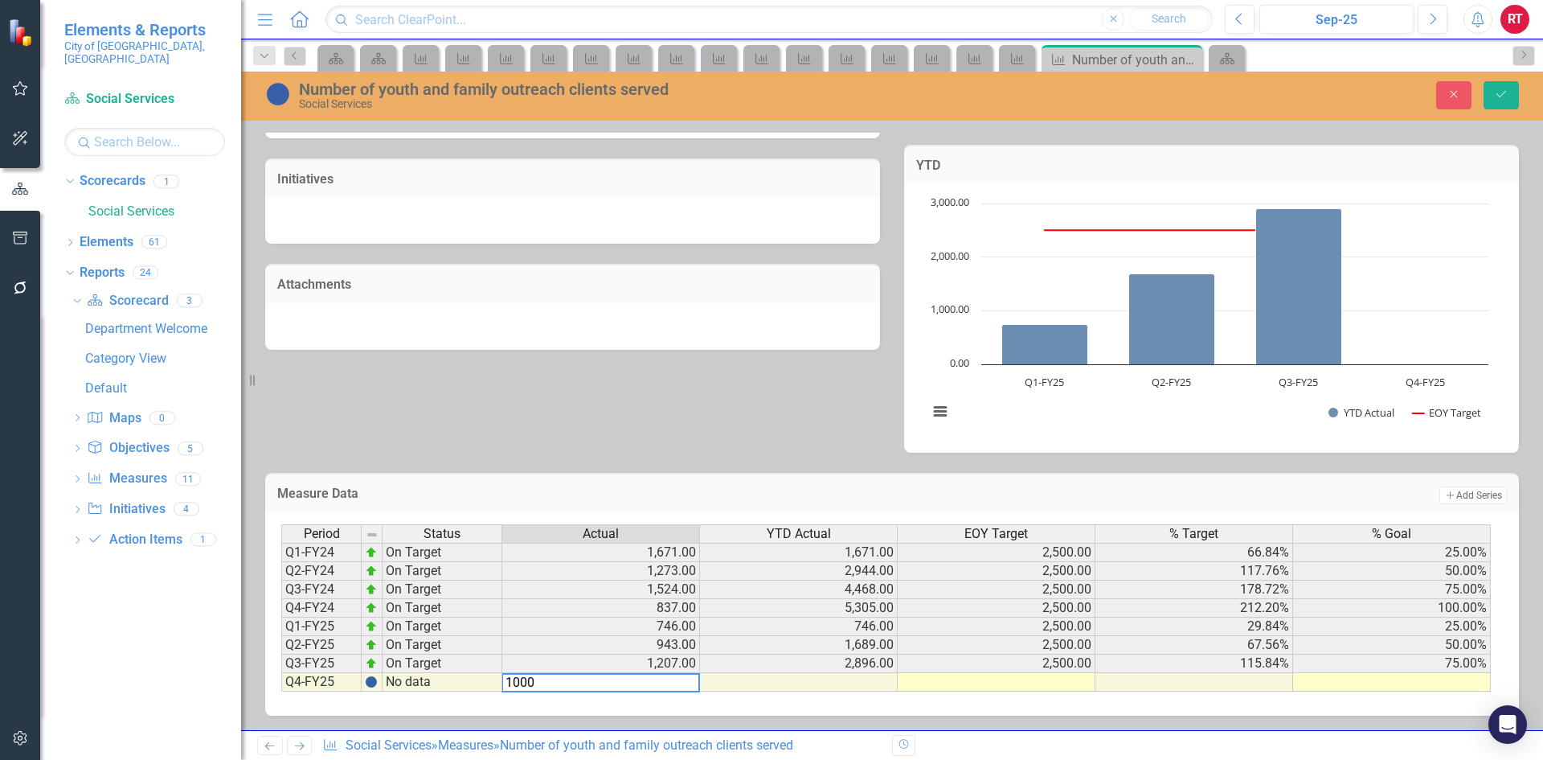
type textarea "1000"
click at [998, 681] on td at bounding box center [997, 682] width 198 height 18
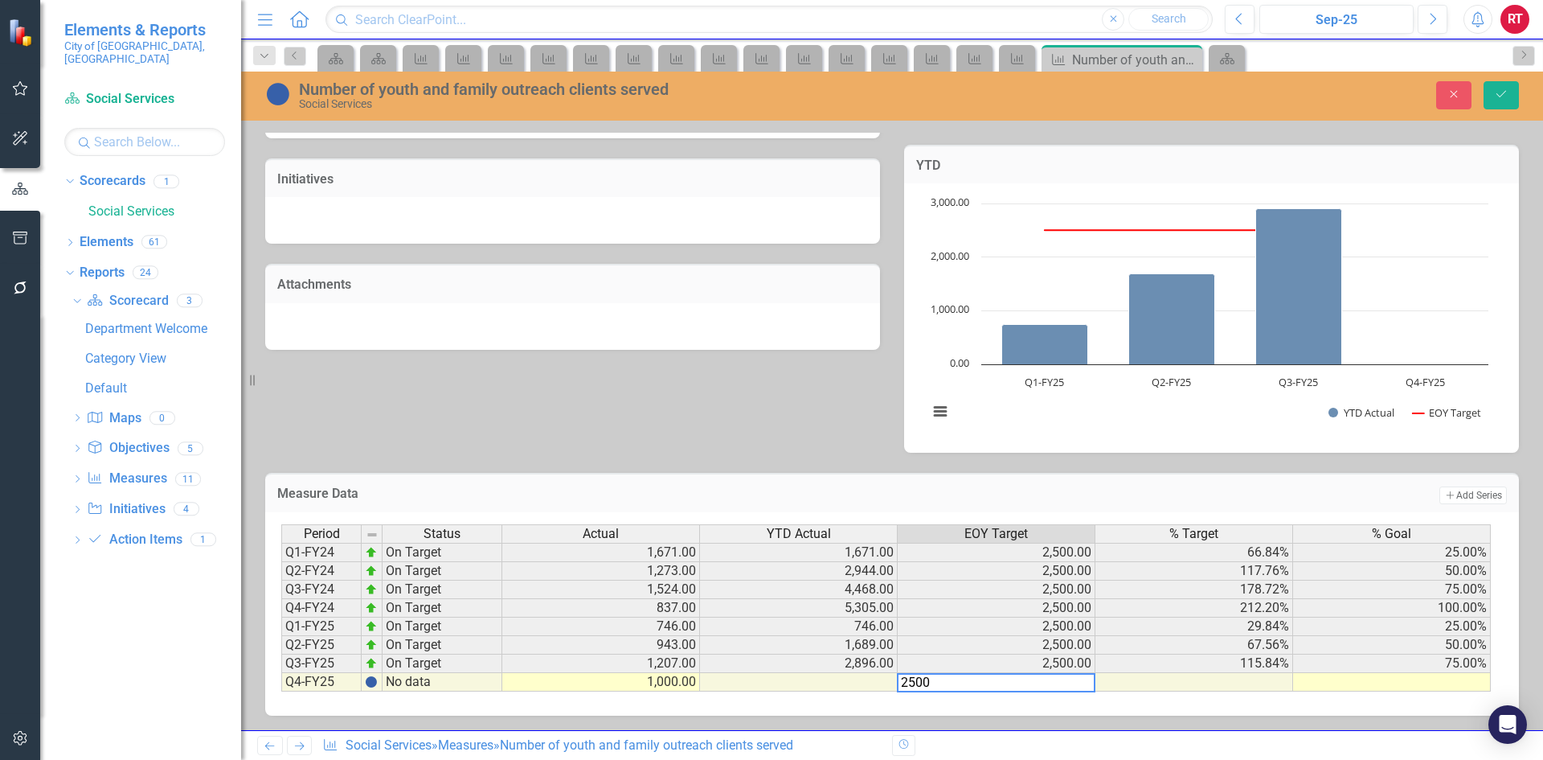
type textarea "2500"
click at [1383, 684] on td at bounding box center [1392, 682] width 198 height 18
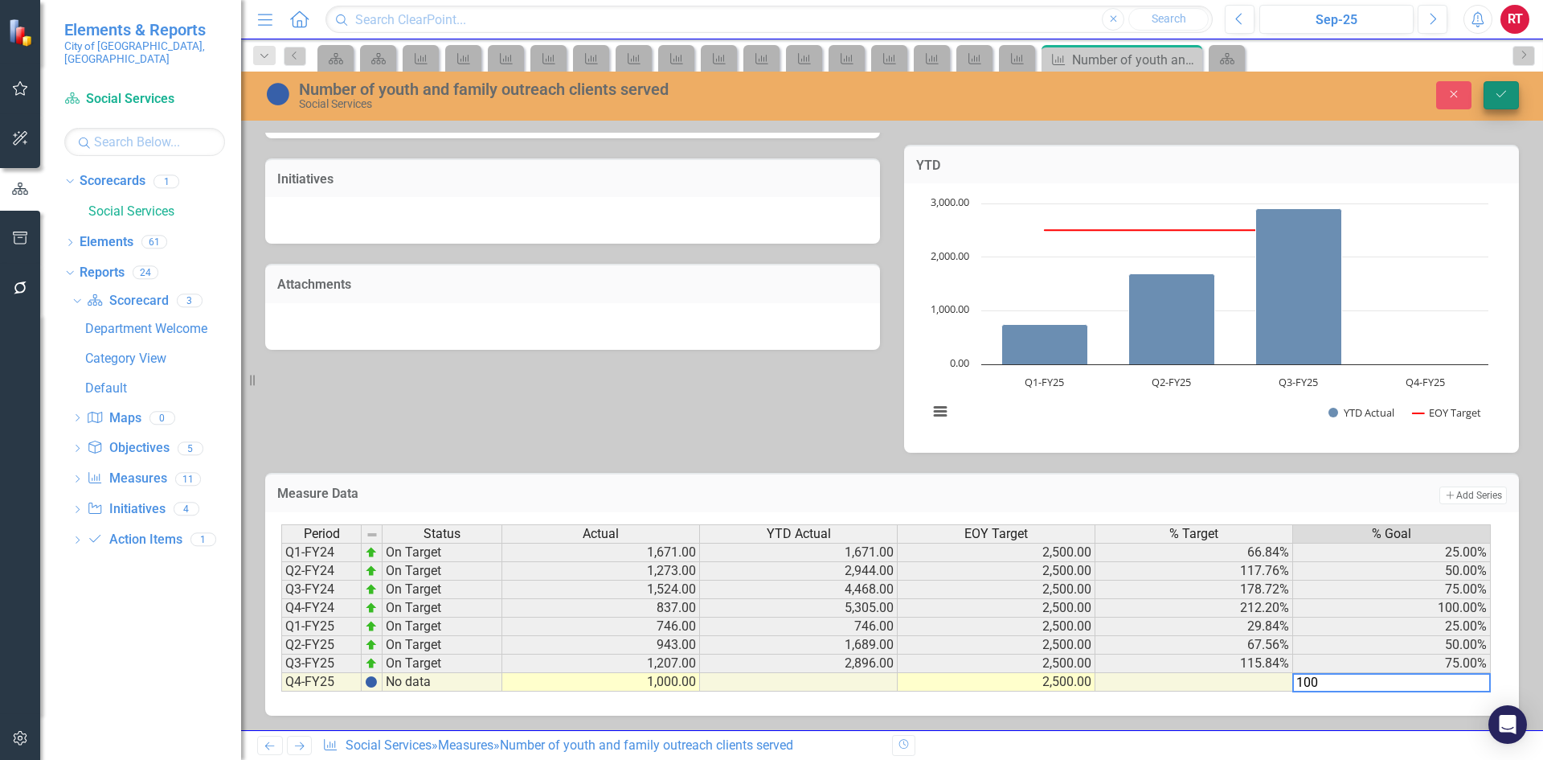
type textarea "100"
click at [1497, 92] on icon "Save" at bounding box center [1501, 93] width 14 height 11
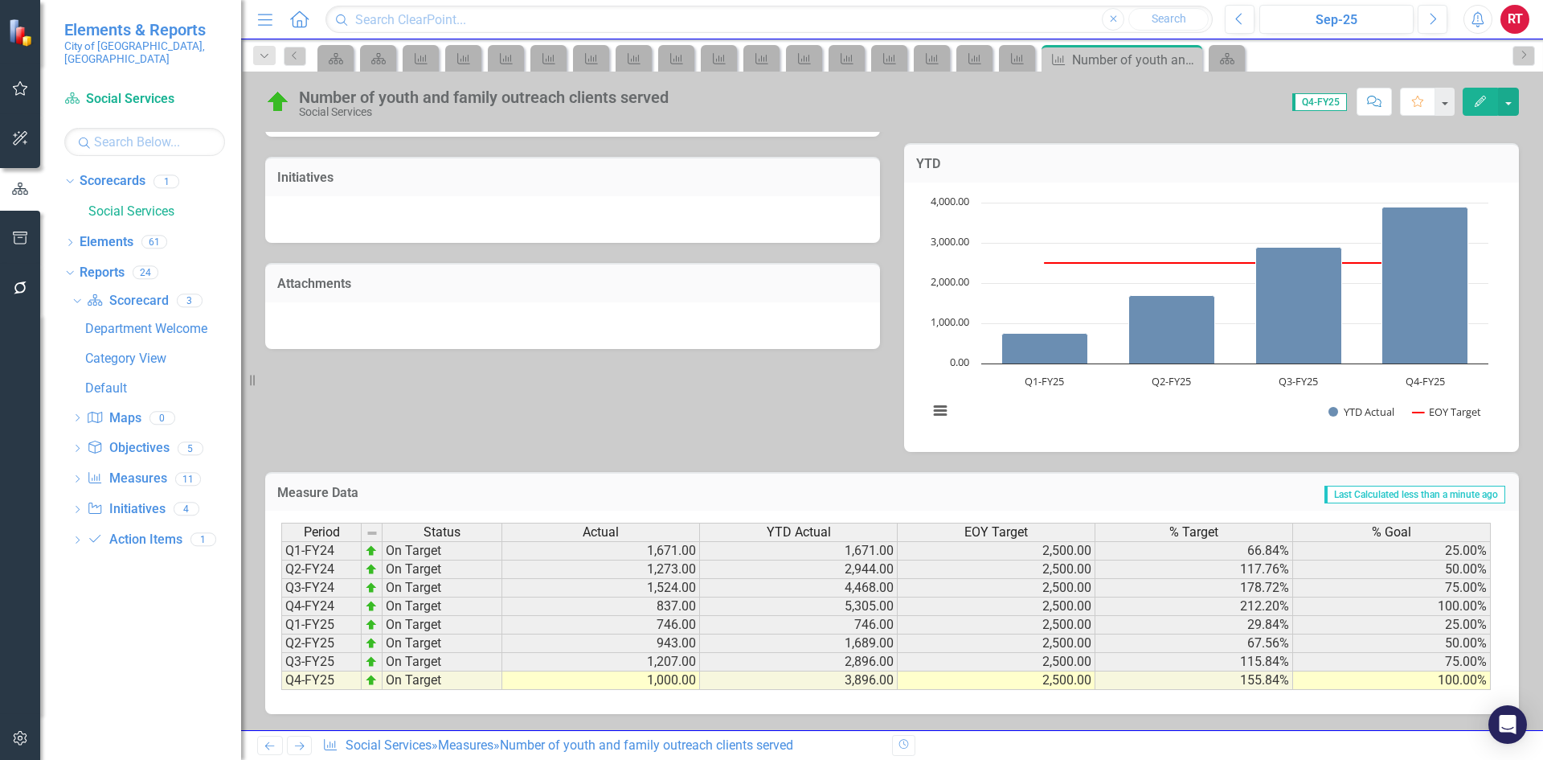
click at [297, 744] on icon "Next" at bounding box center [300, 745] width 14 height 10
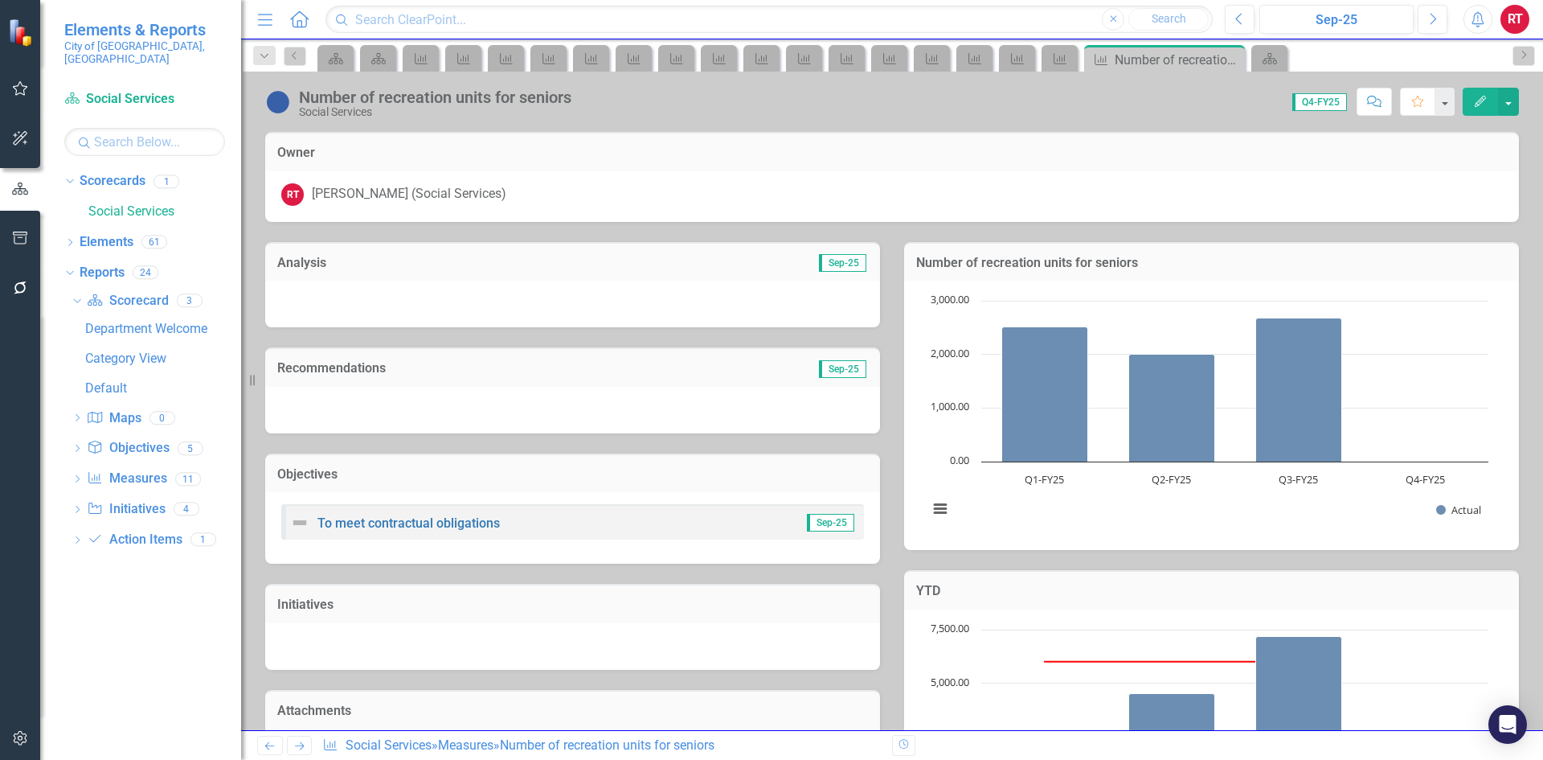
click at [303, 744] on icon at bounding box center [300, 746] width 10 height 8
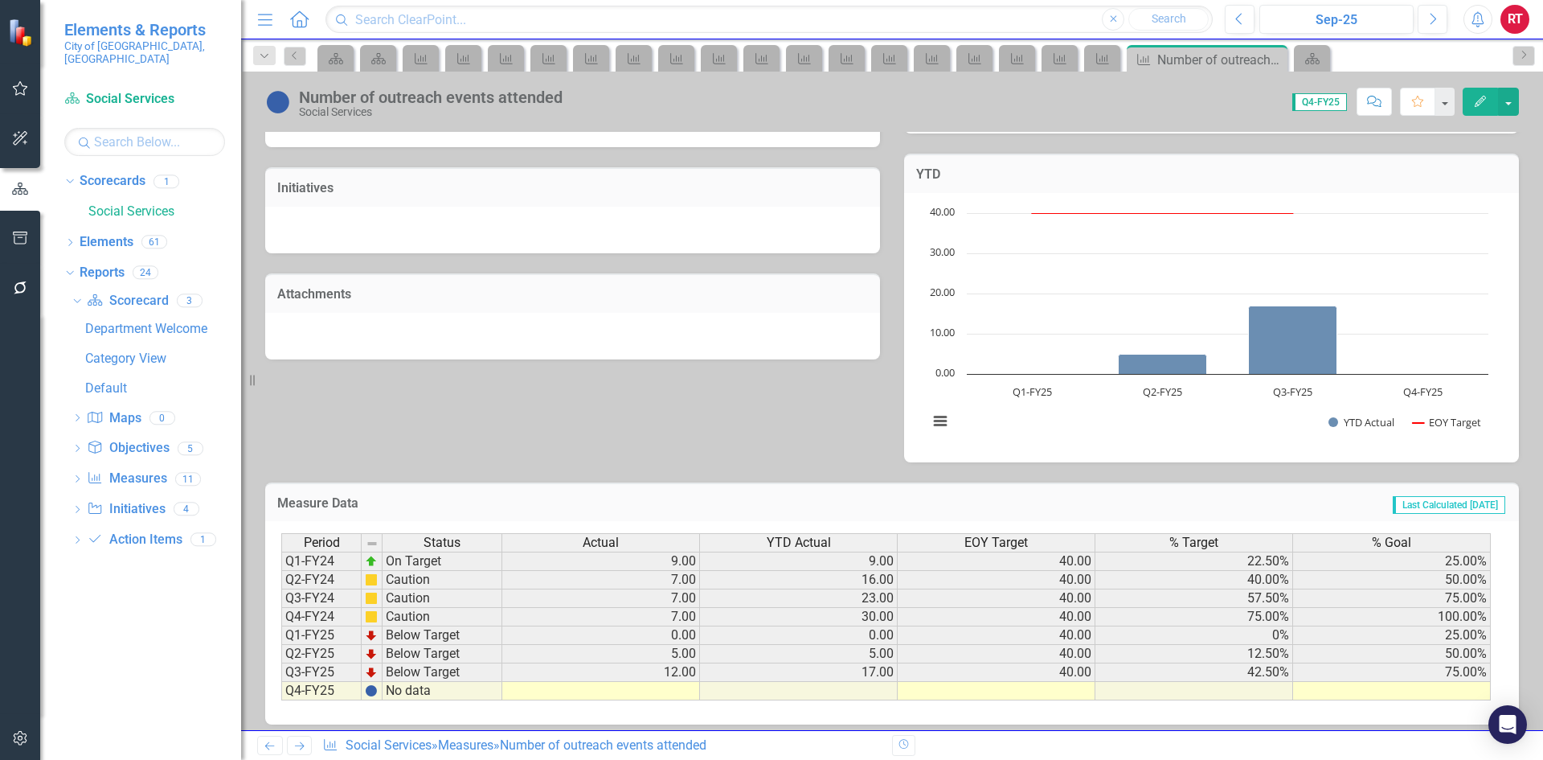
scroll to position [427, 0]
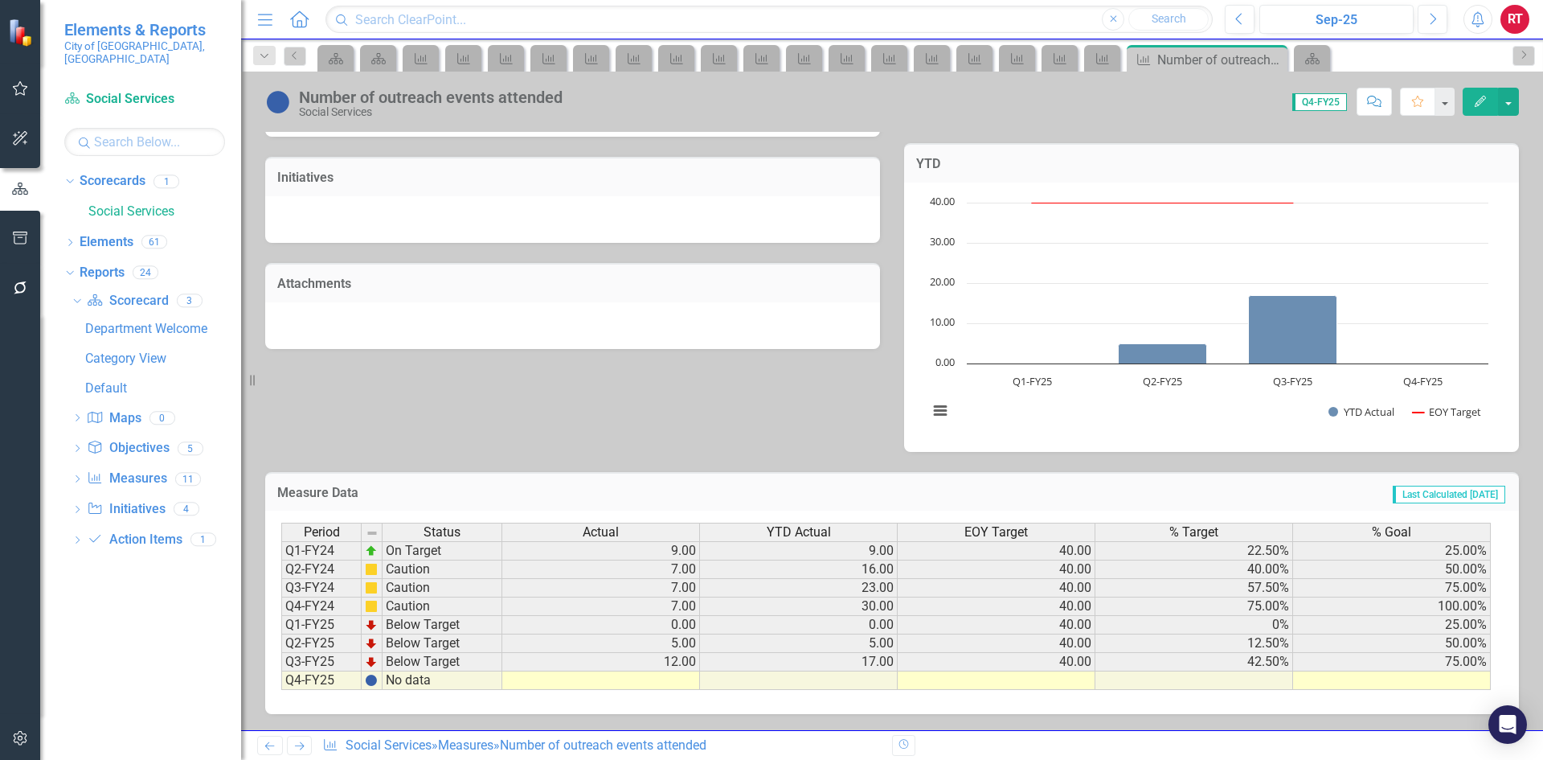
click at [666, 681] on td at bounding box center [601, 680] width 198 height 18
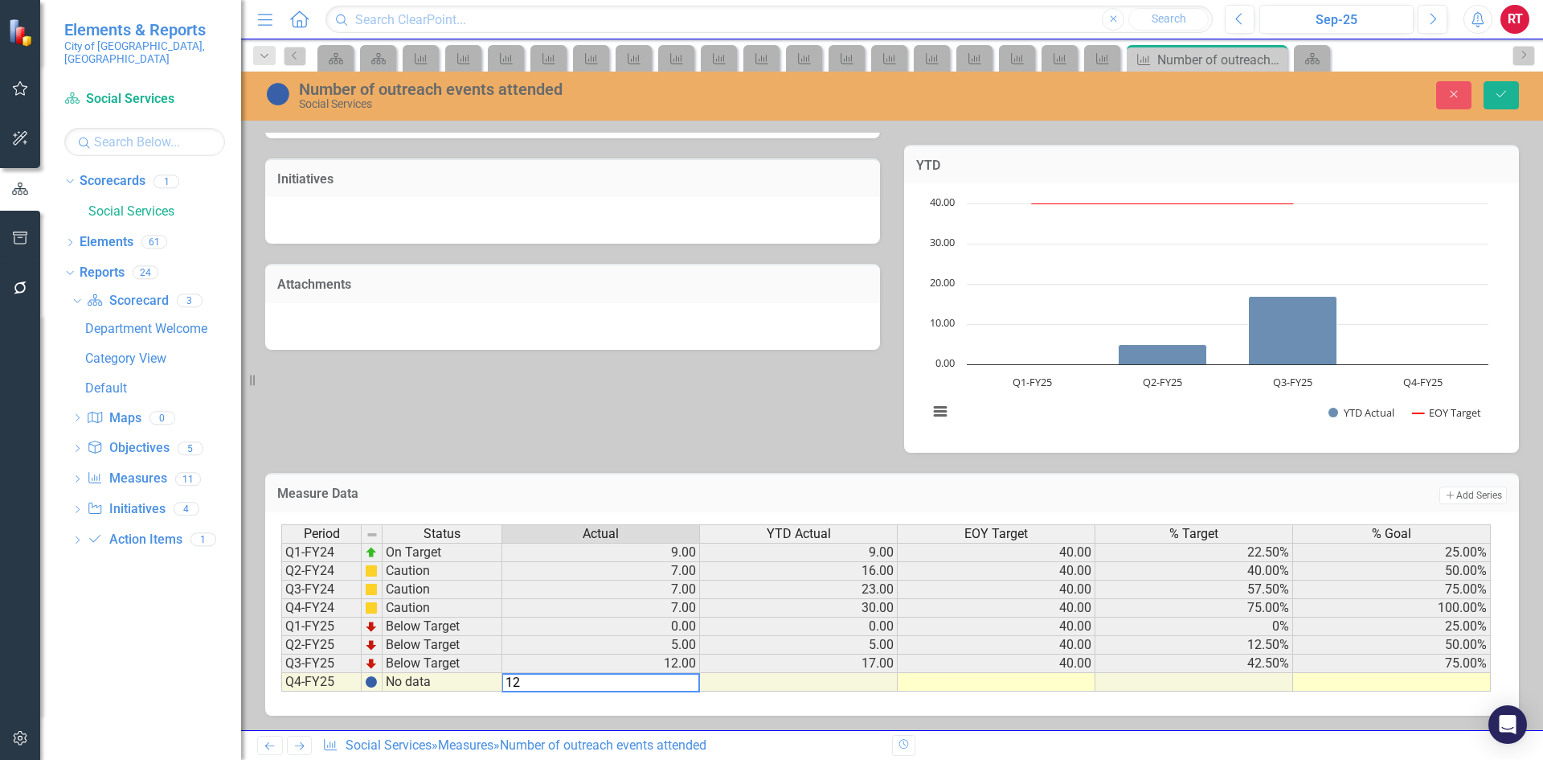
type textarea "12"
click at [986, 684] on td at bounding box center [997, 682] width 198 height 18
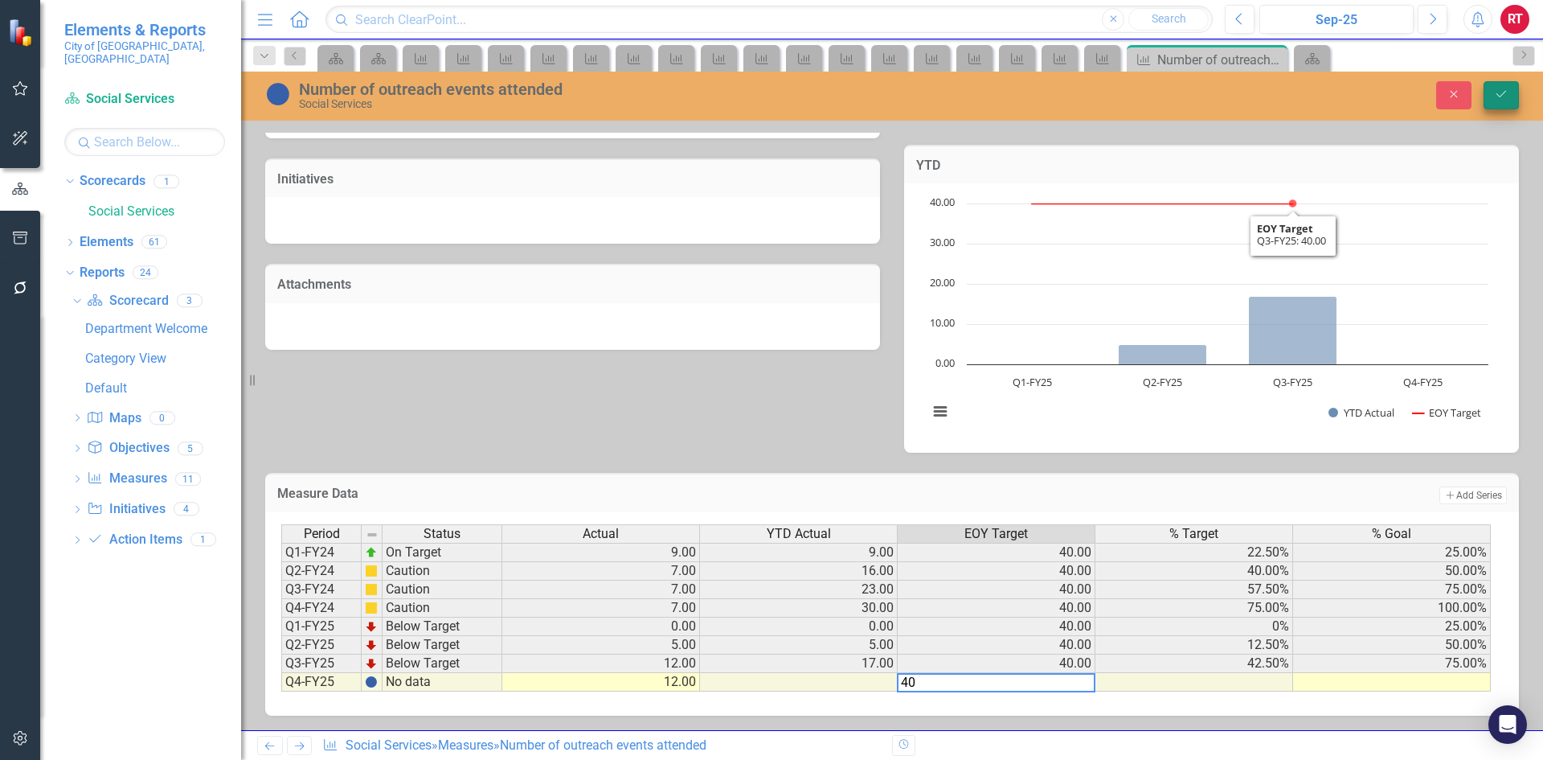
type textarea "40"
click at [1502, 80] on div "Number of outreach events attended Social Services Close Save" at bounding box center [892, 95] width 1302 height 31
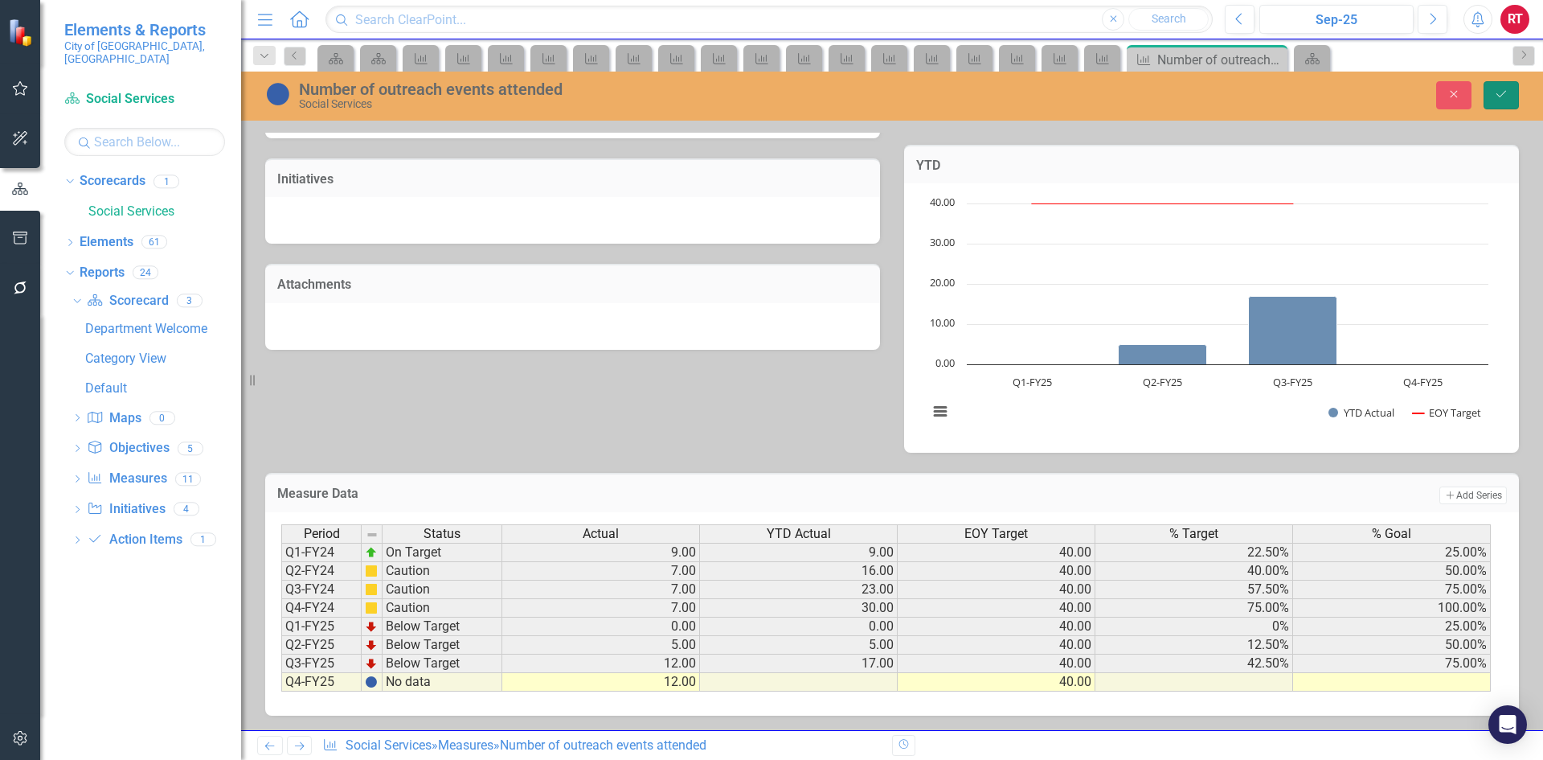
click at [1504, 96] on icon "Save" at bounding box center [1501, 93] width 14 height 11
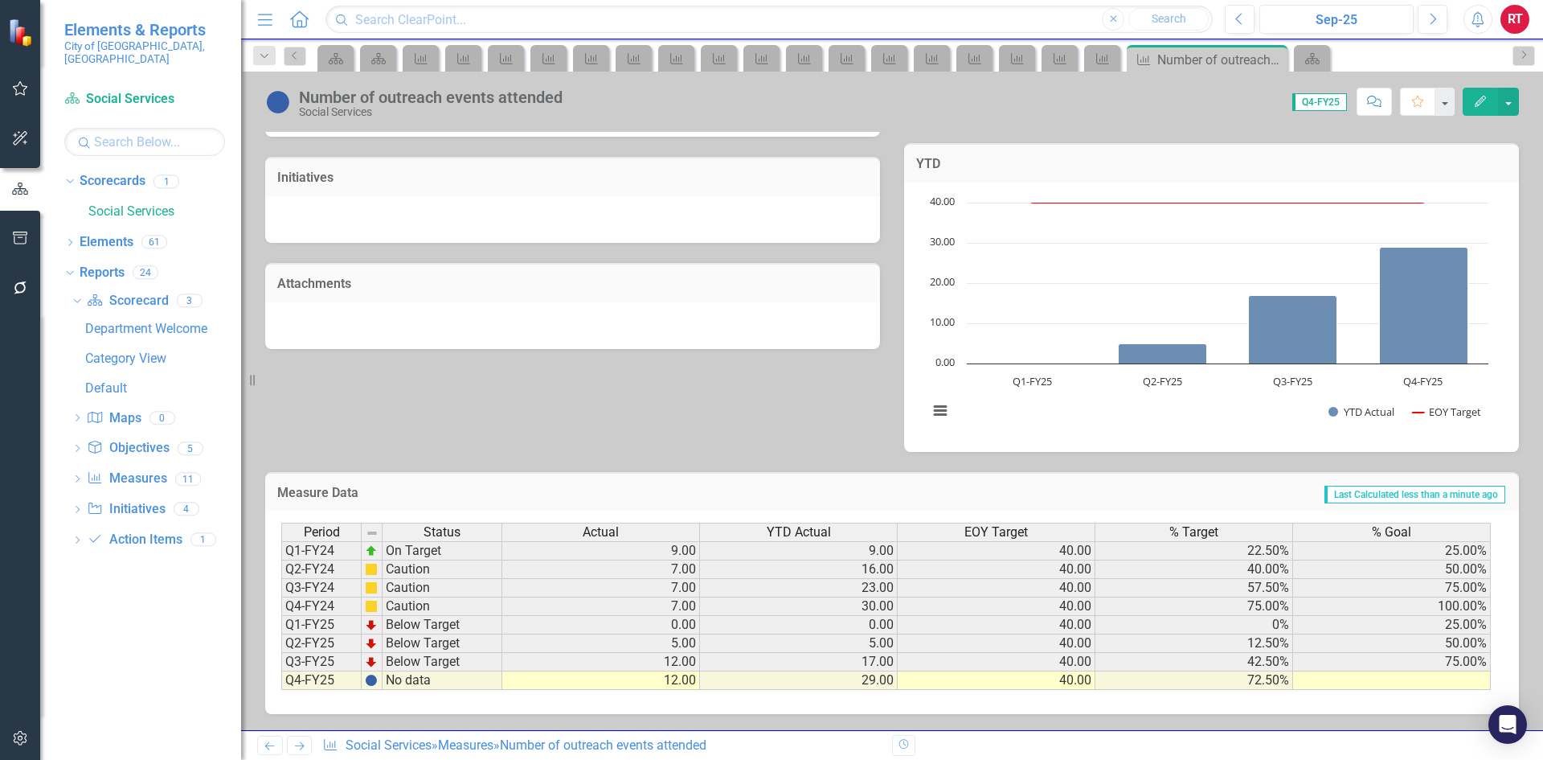
click at [1449, 682] on td at bounding box center [1392, 680] width 198 height 18
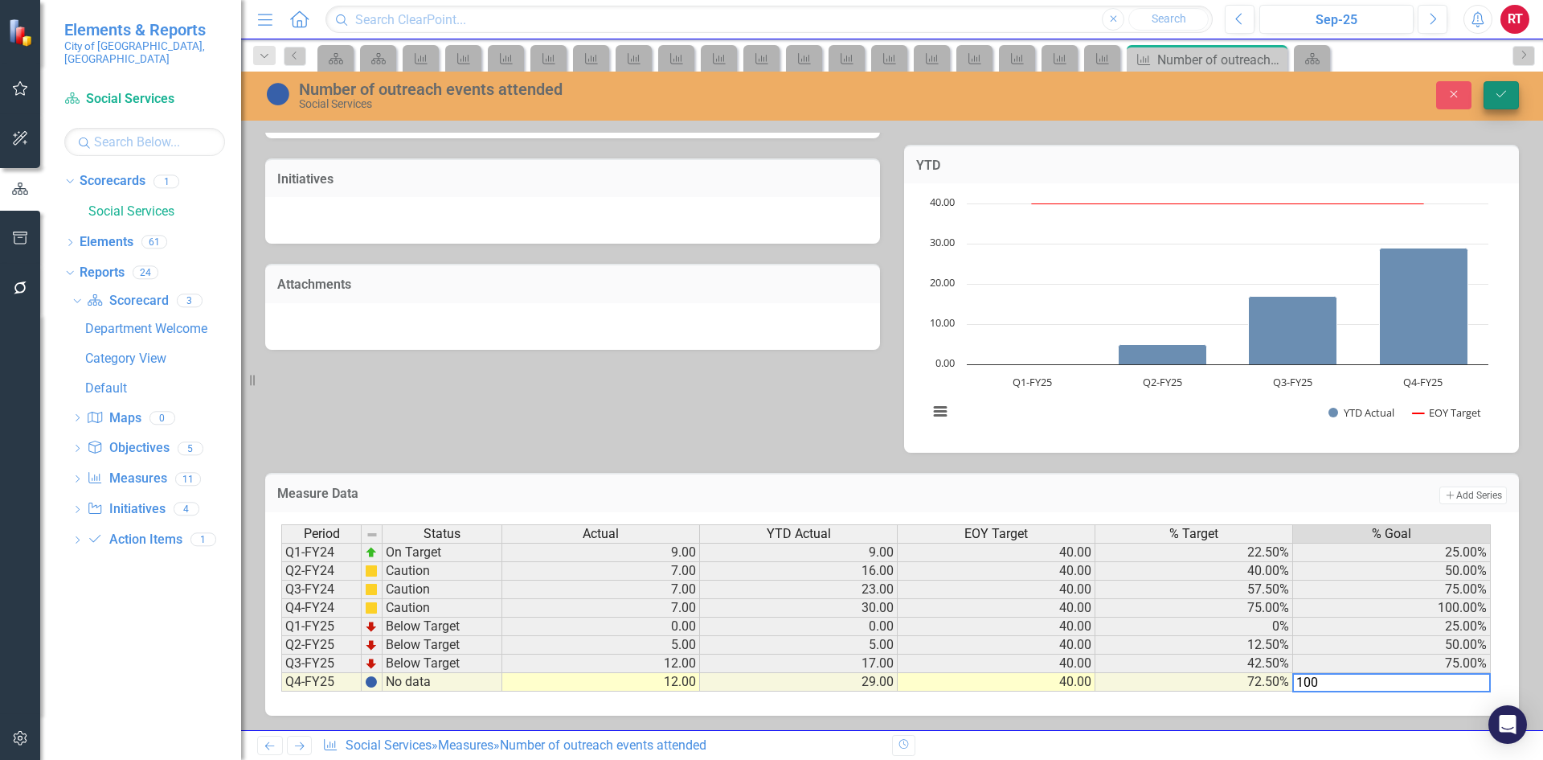
type textarea "100"
click at [1506, 95] on icon "Save" at bounding box center [1501, 93] width 14 height 11
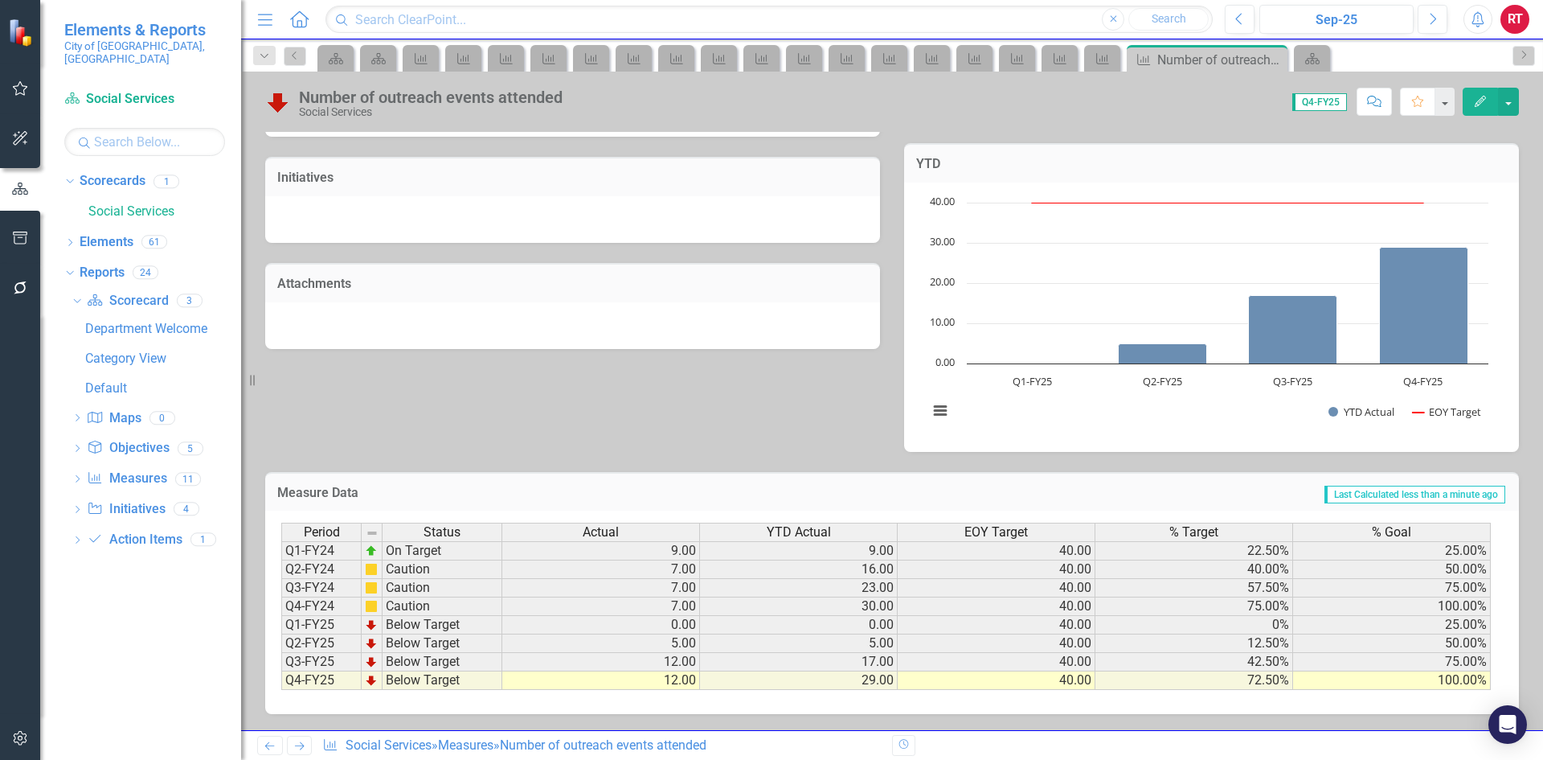
click at [303, 744] on icon at bounding box center [300, 746] width 10 height 8
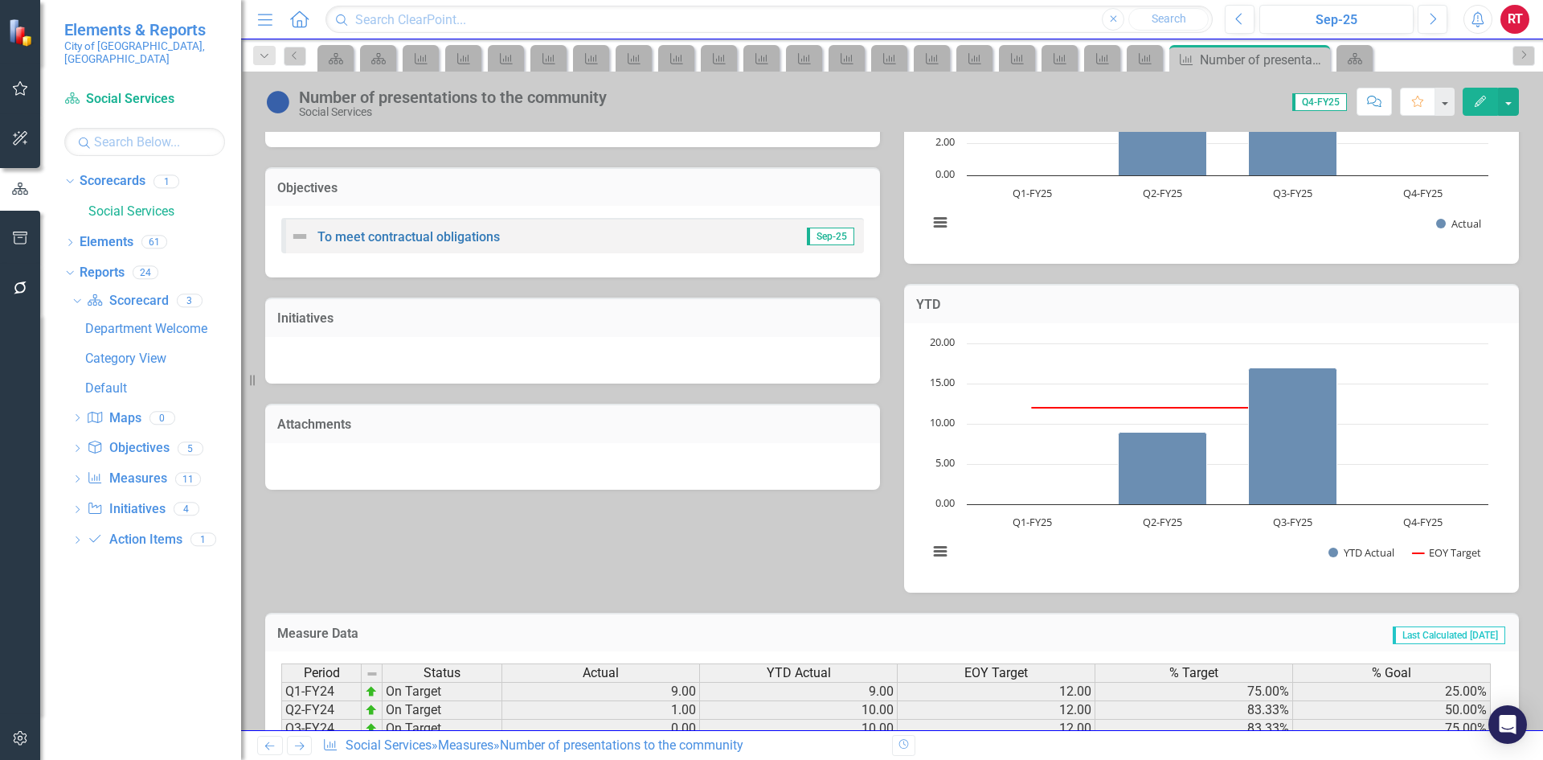
scroll to position [427, 0]
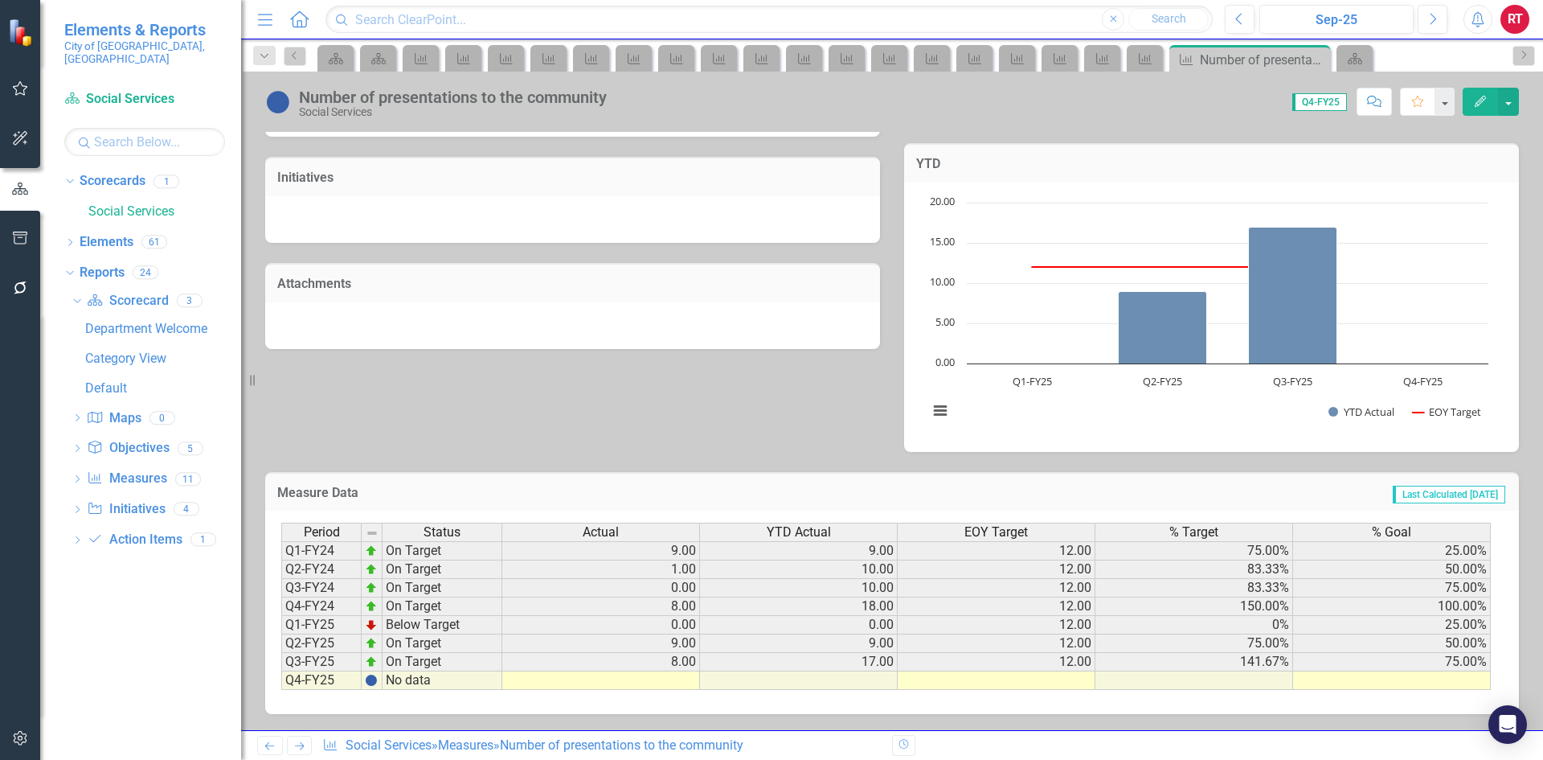
click at [680, 677] on td at bounding box center [601, 680] width 198 height 18
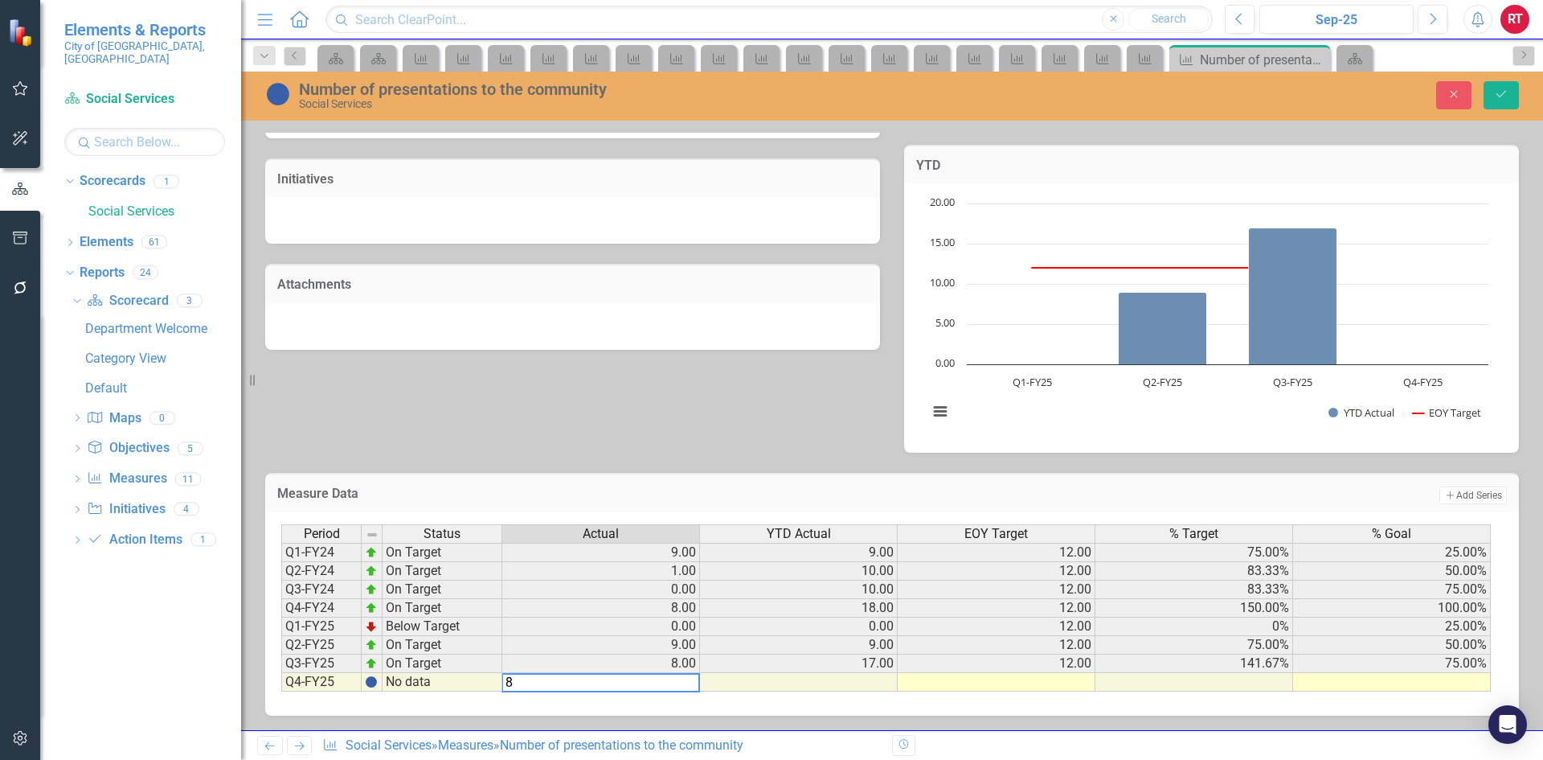
type textarea "8"
click at [980, 684] on td at bounding box center [997, 682] width 198 height 18
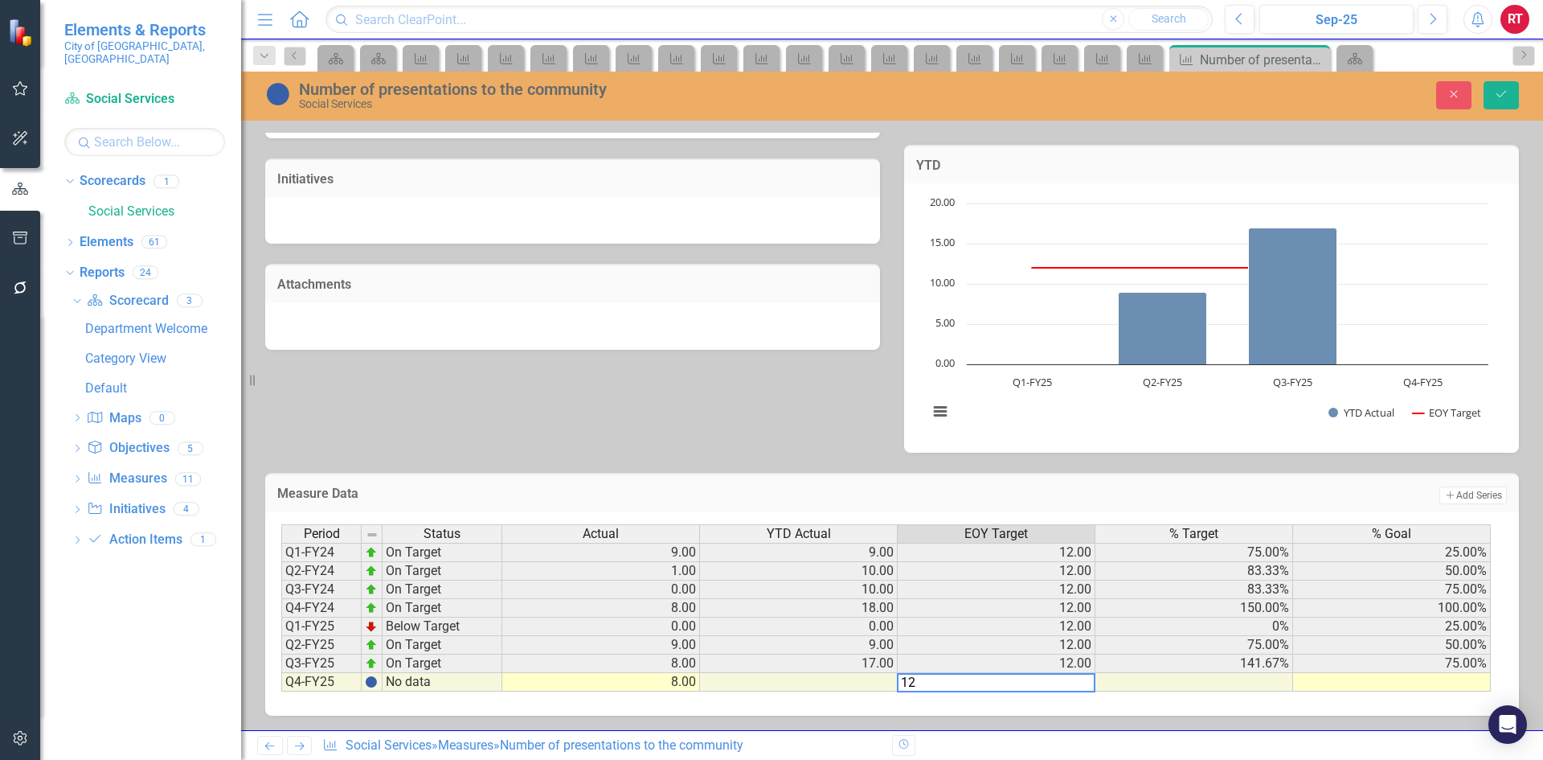
type textarea "12"
click at [1349, 677] on td at bounding box center [1392, 682] width 198 height 18
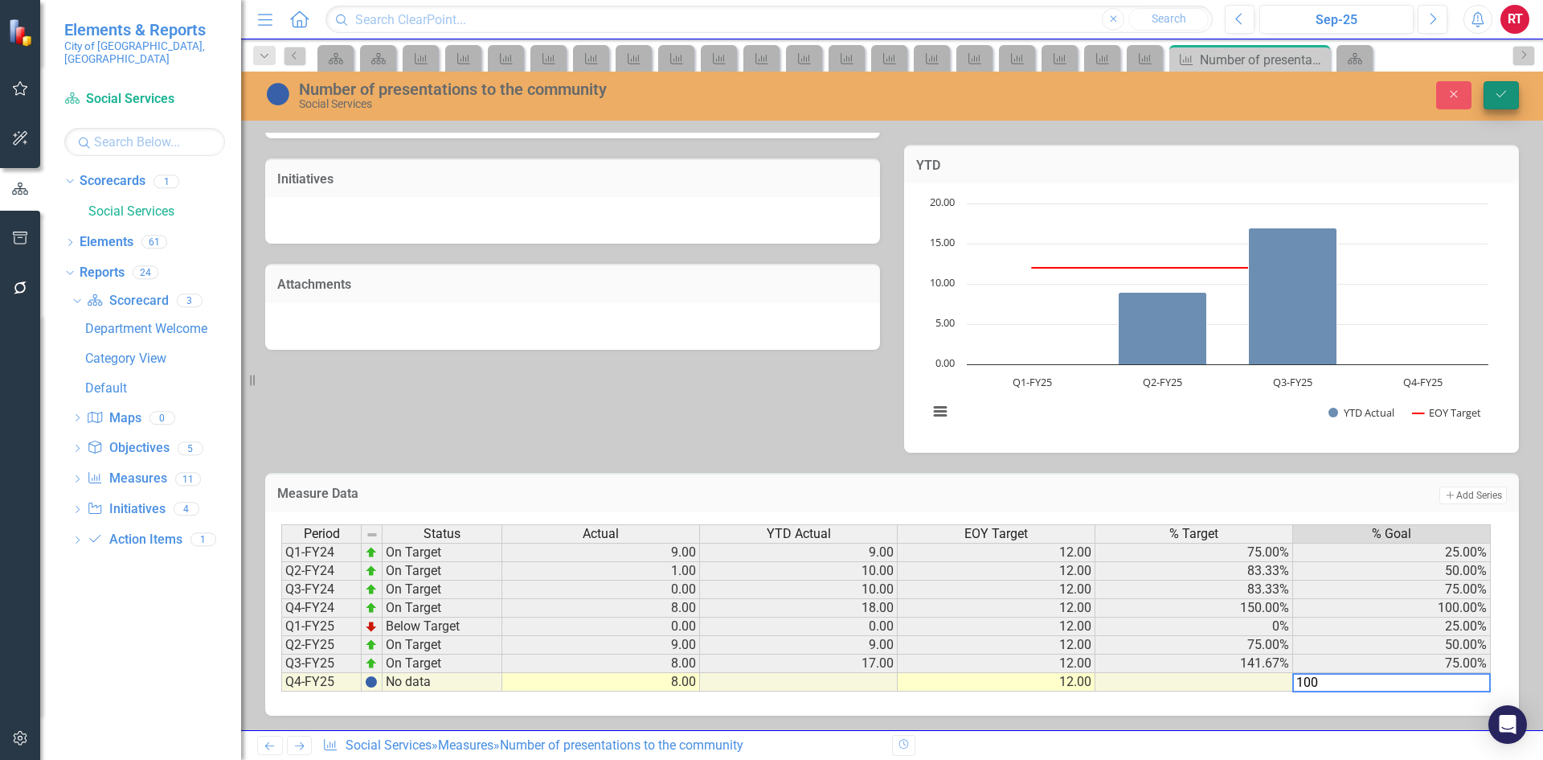
type textarea "100"
click at [1502, 95] on icon "Save" at bounding box center [1501, 93] width 14 height 11
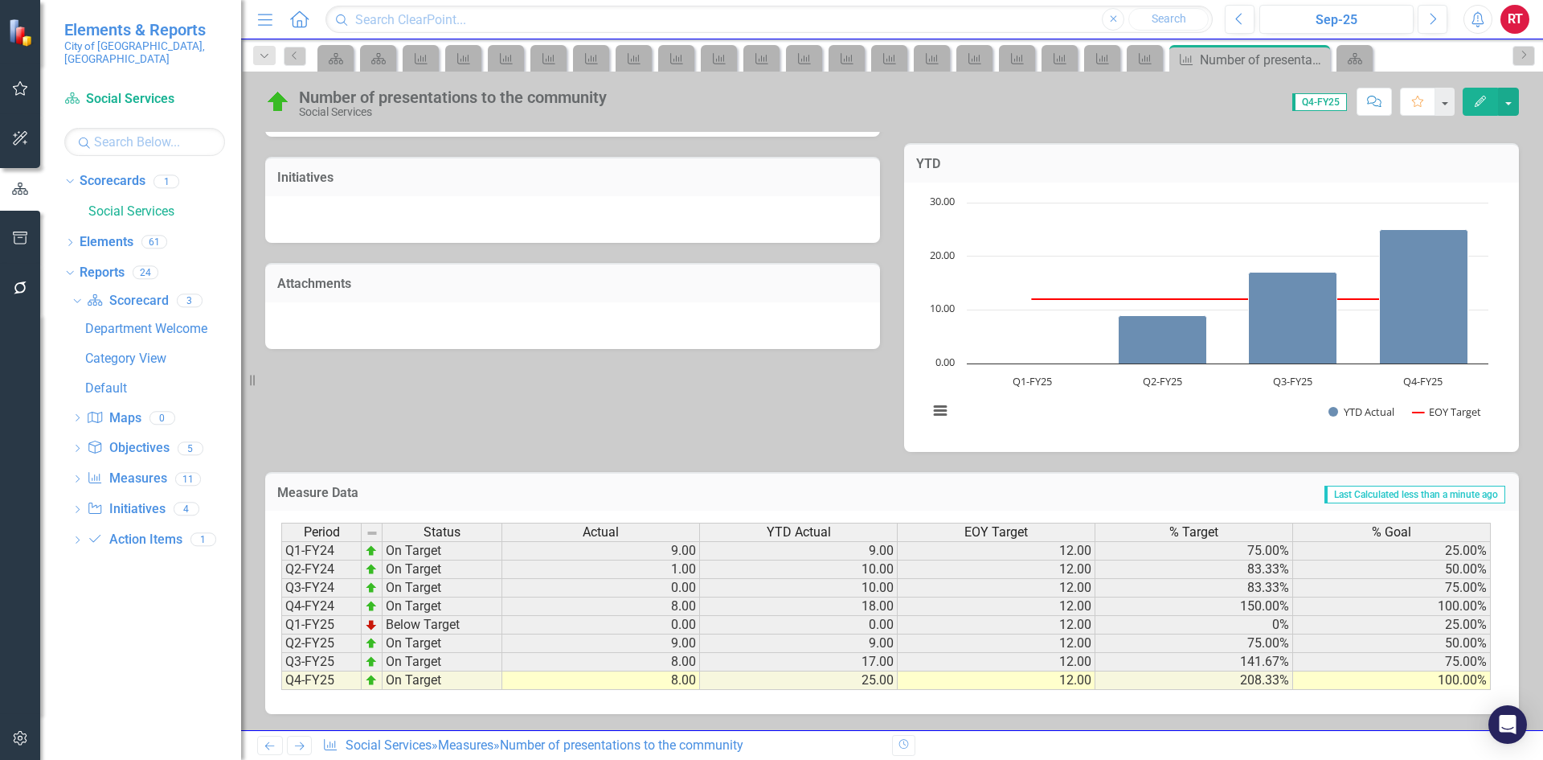
click at [300, 745] on icon "Next" at bounding box center [300, 745] width 14 height 10
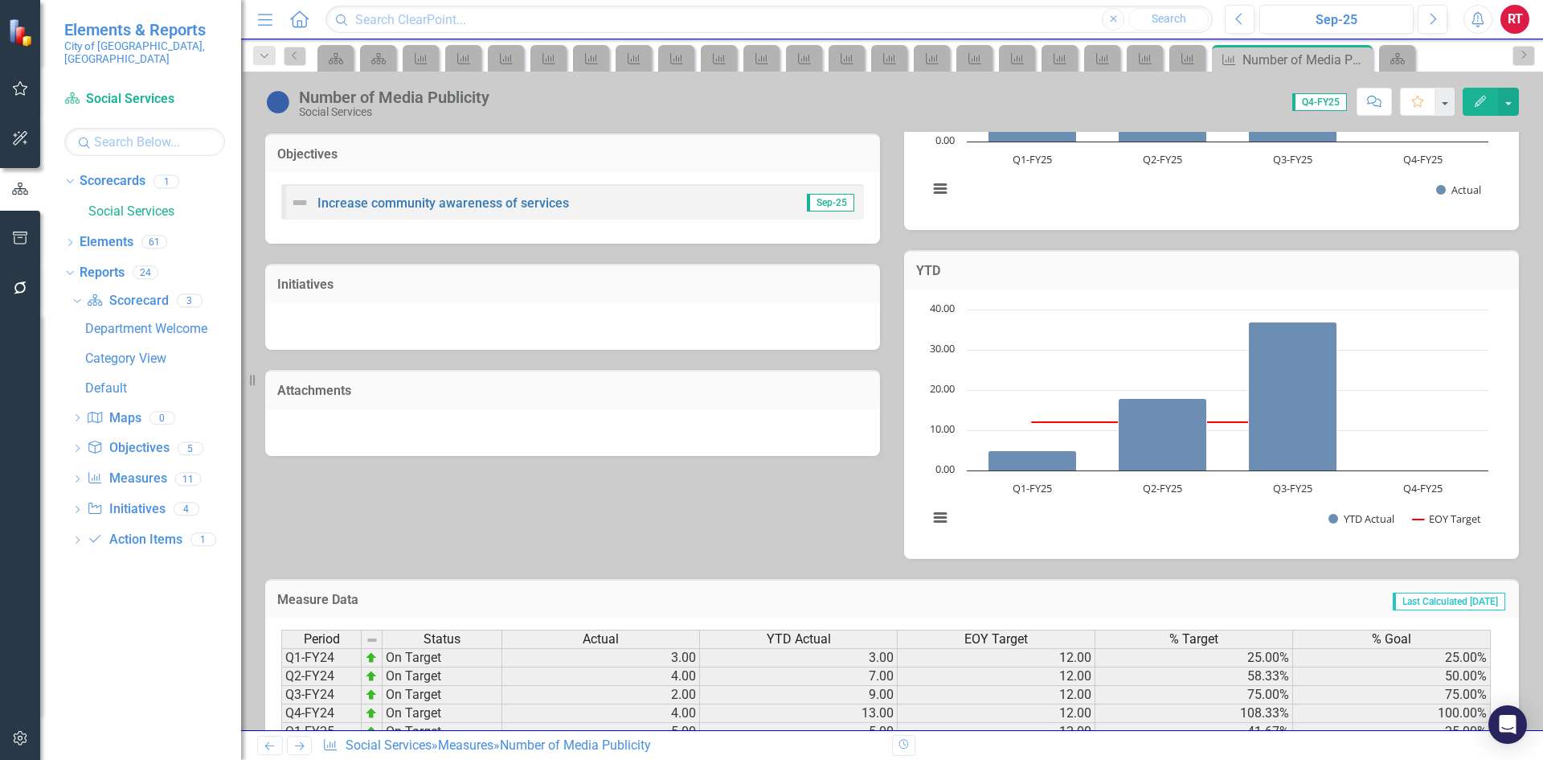
scroll to position [427, 0]
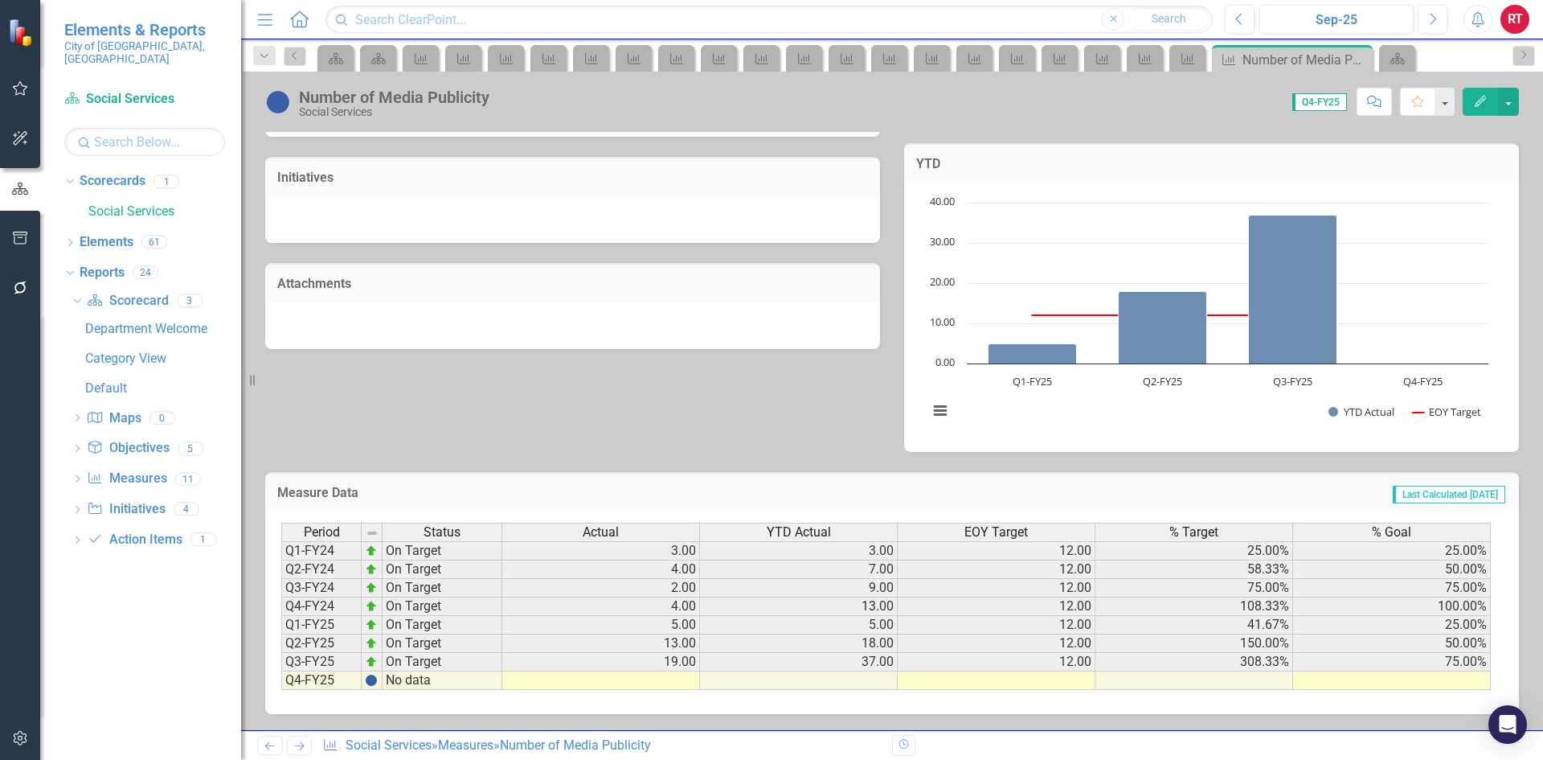
click at [281, 672] on div "Period Status Actual YTD Actual EOY Target % Target % Goal Q1-FY24 On Target 3.…" at bounding box center [281, 605] width 0 height 167
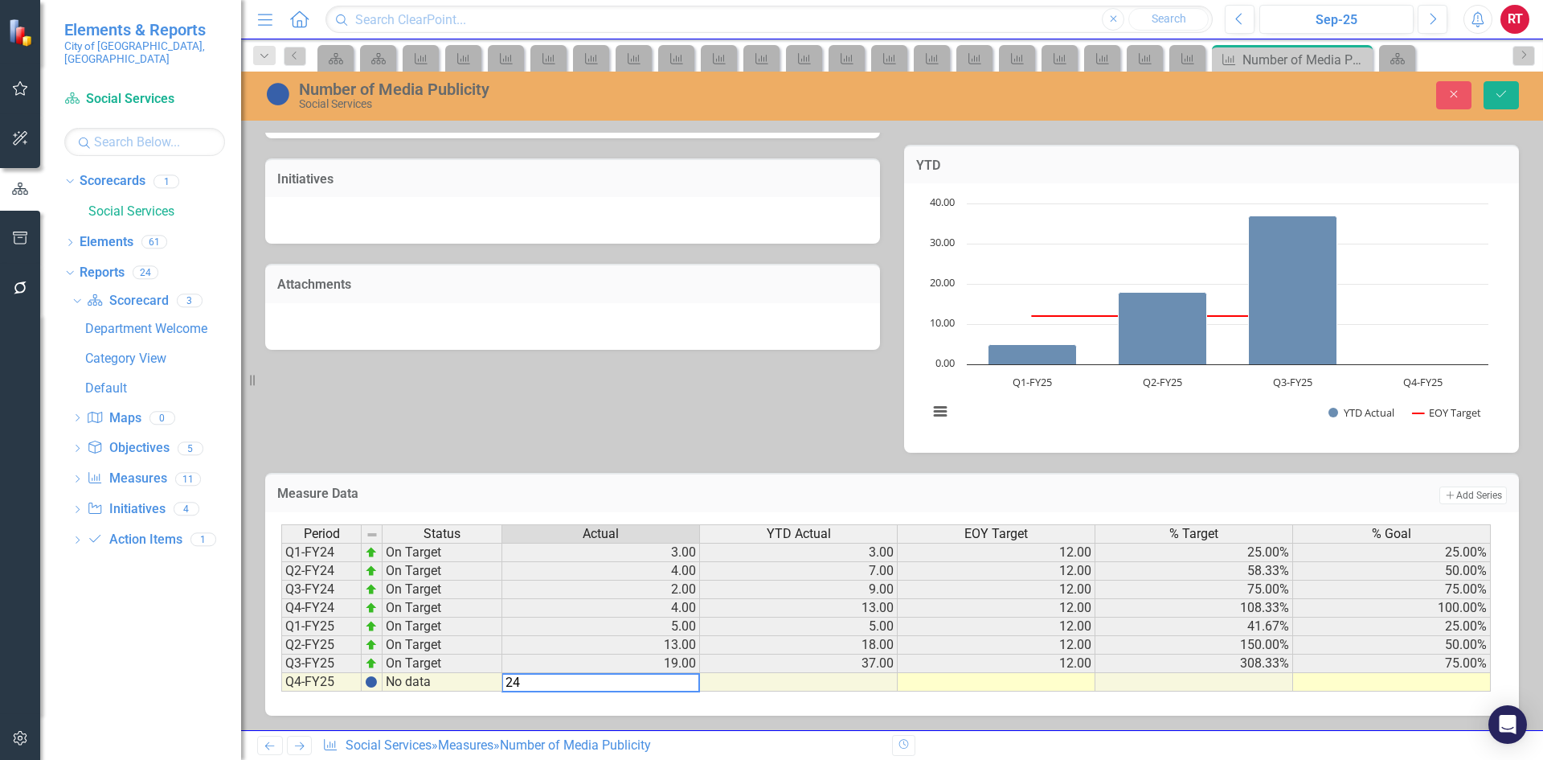
type textarea "24"
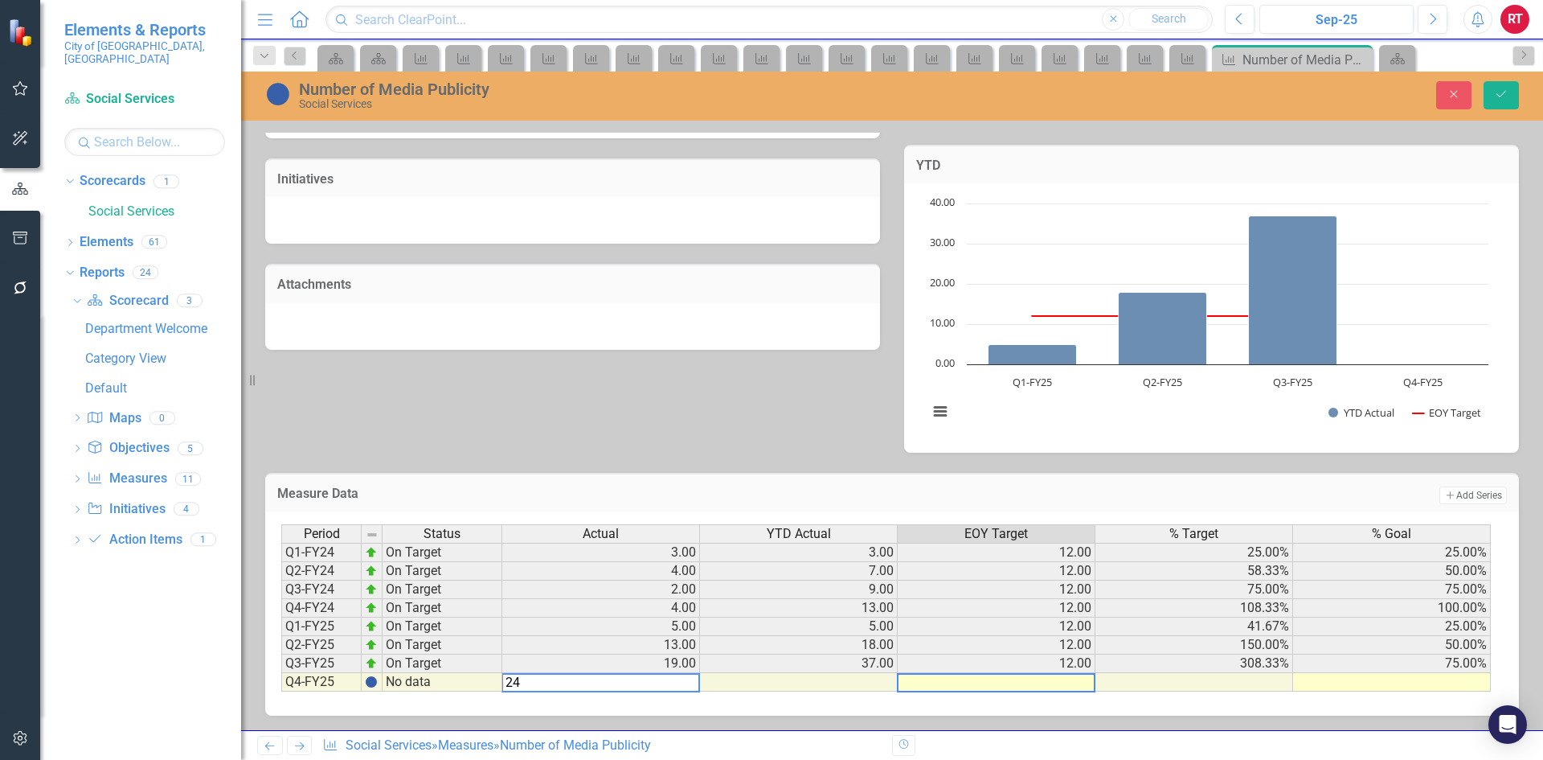
click at [1064, 680] on td at bounding box center [997, 682] width 198 height 18
type textarea "12"
click at [1445, 686] on td at bounding box center [1392, 682] width 198 height 18
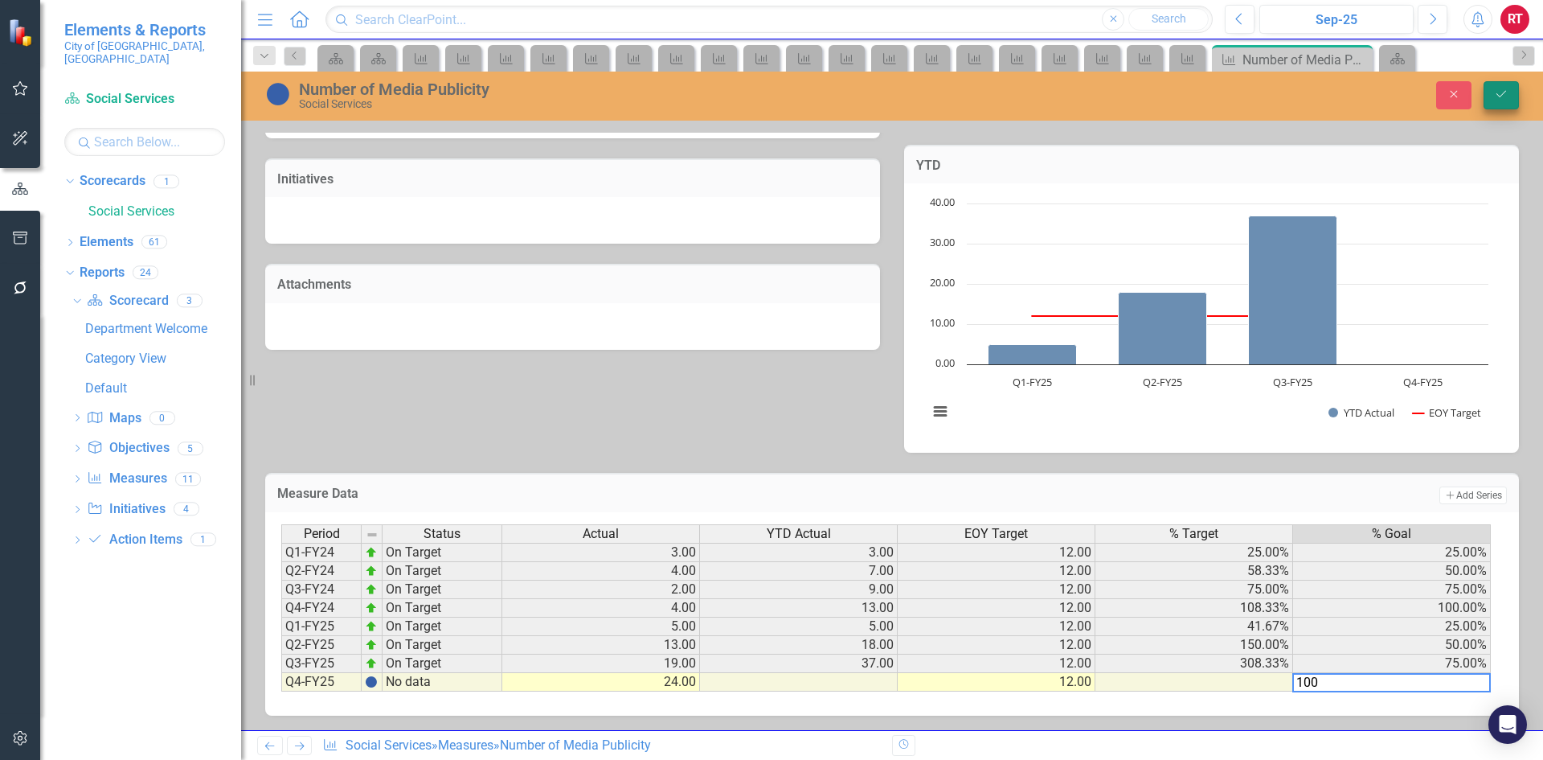
type textarea "100"
click at [1499, 100] on icon "Save" at bounding box center [1501, 93] width 14 height 11
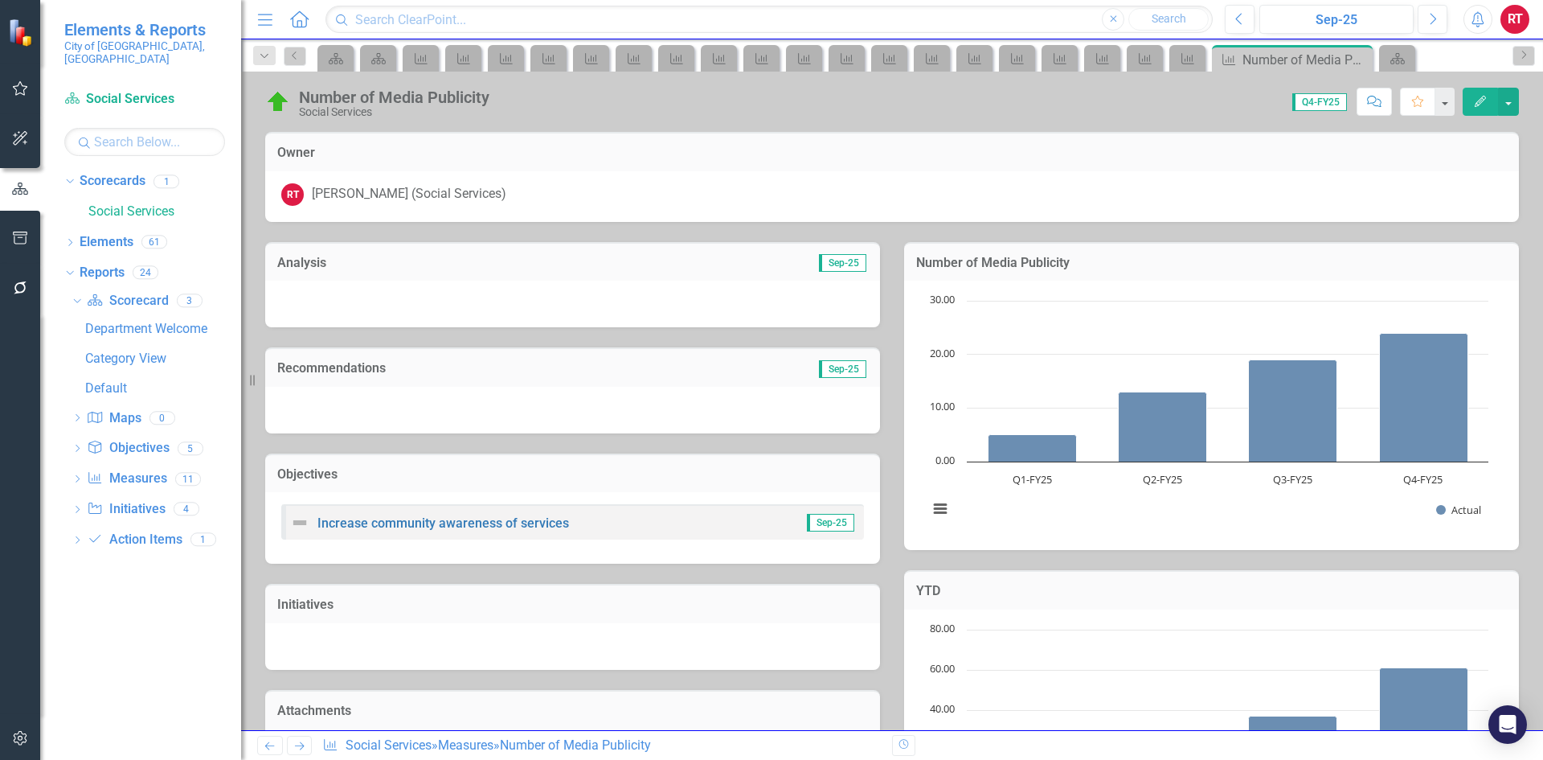
scroll to position [427, 0]
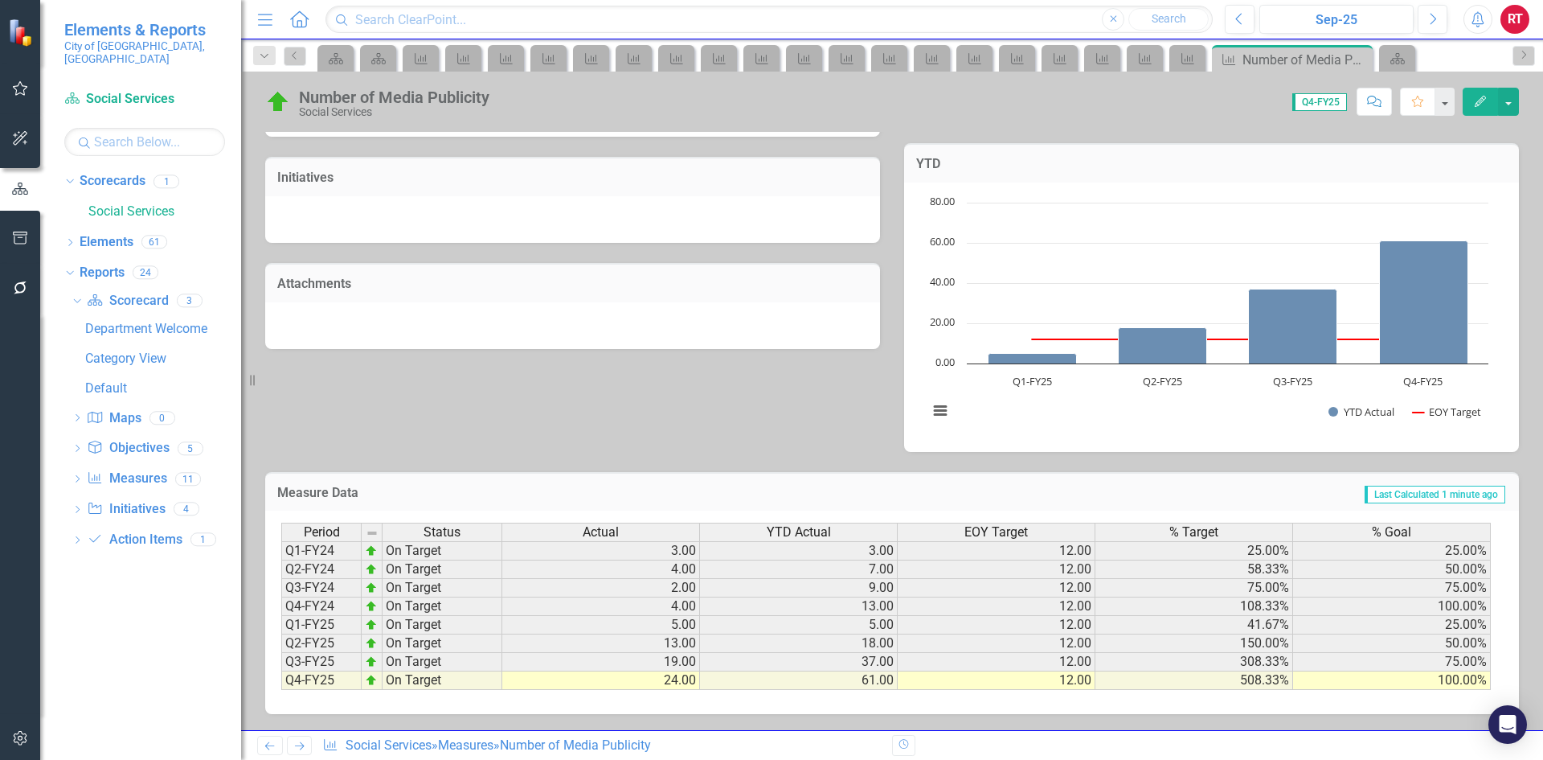
click at [305, 745] on icon "Next" at bounding box center [300, 745] width 14 height 10
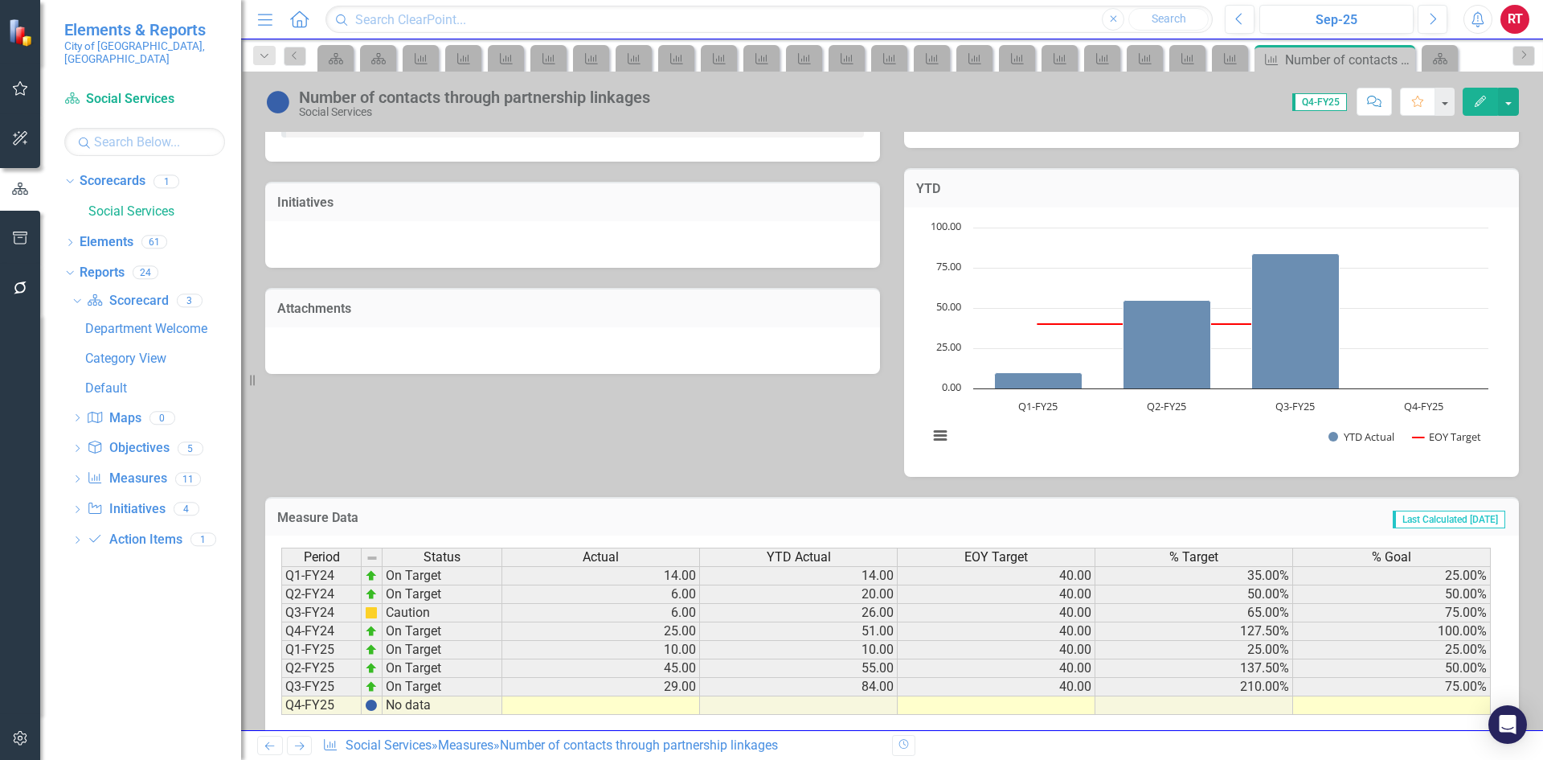
scroll to position [427, 0]
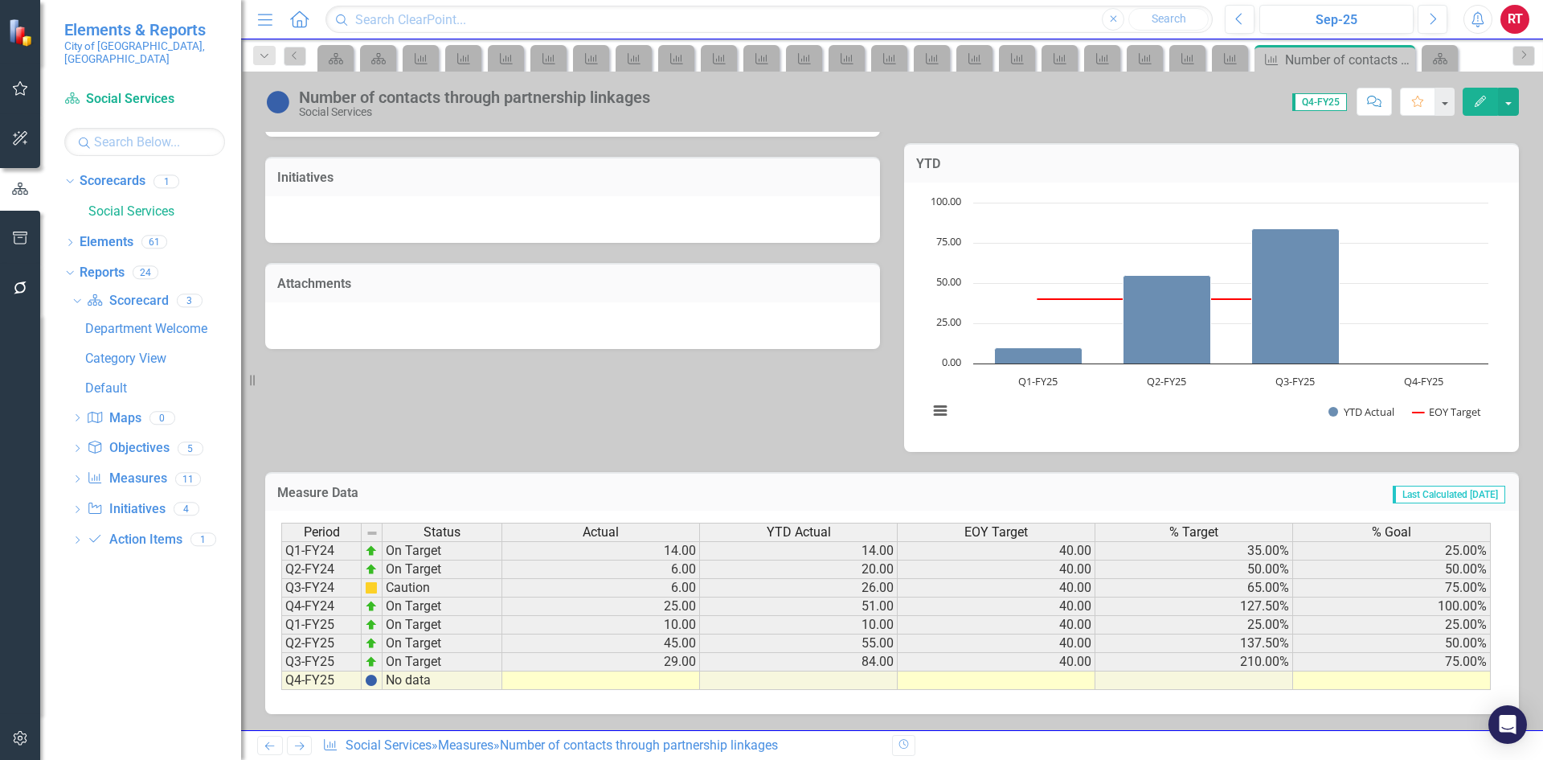
click at [678, 678] on td at bounding box center [601, 680] width 198 height 18
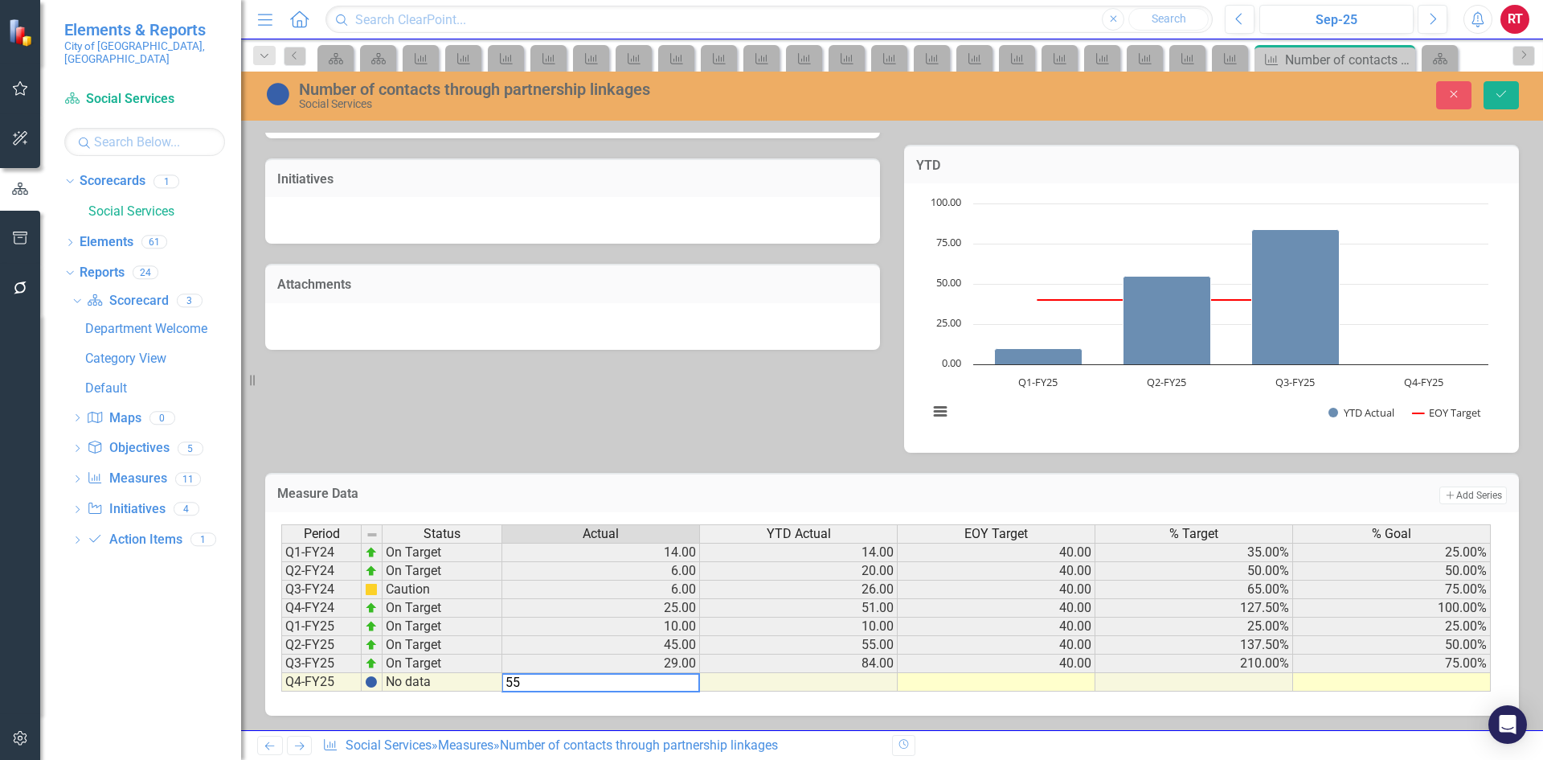
type textarea "55"
click at [967, 686] on td at bounding box center [997, 682] width 198 height 18
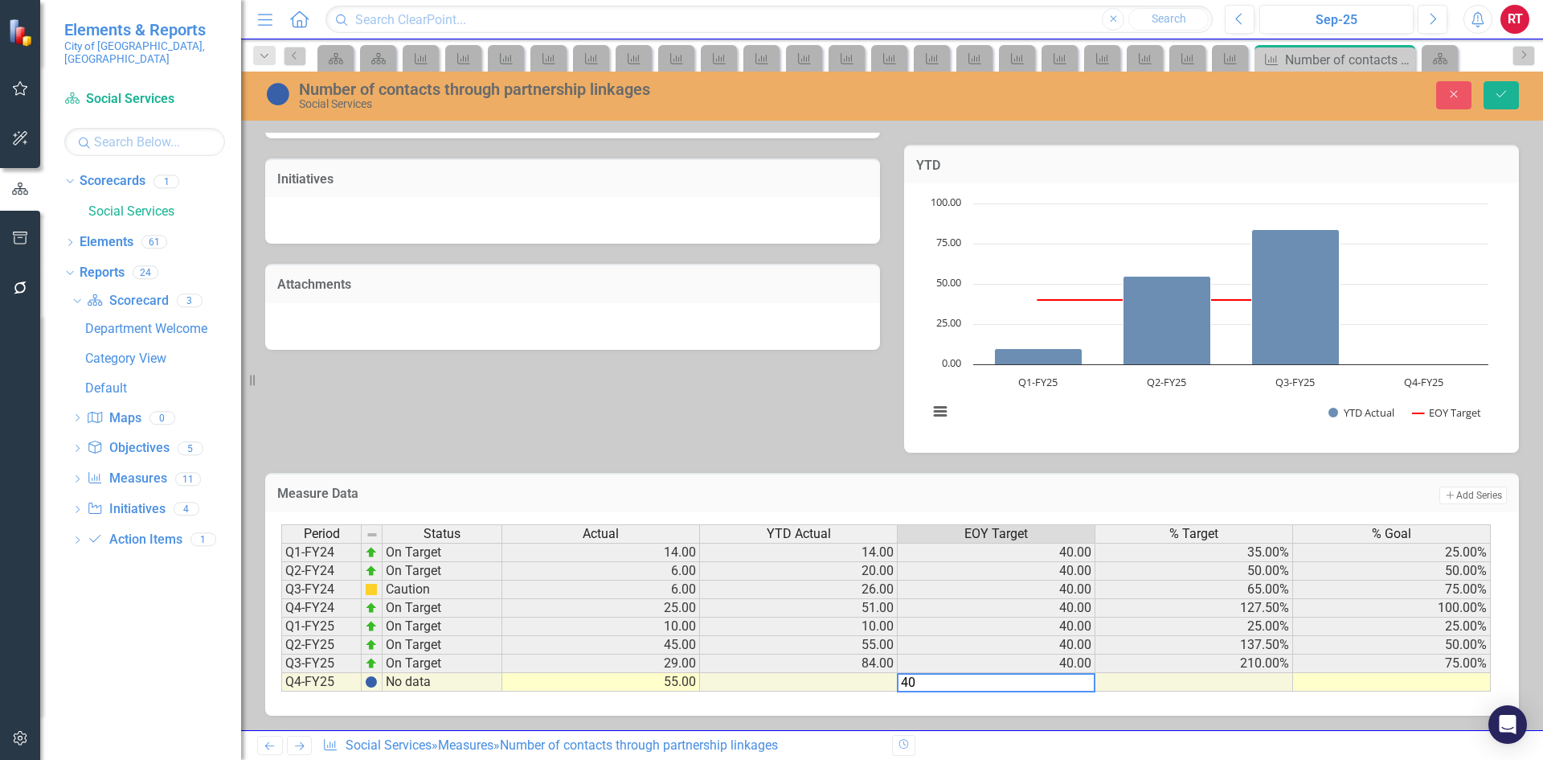
type textarea "40"
click at [1348, 685] on td at bounding box center [1392, 682] width 198 height 18
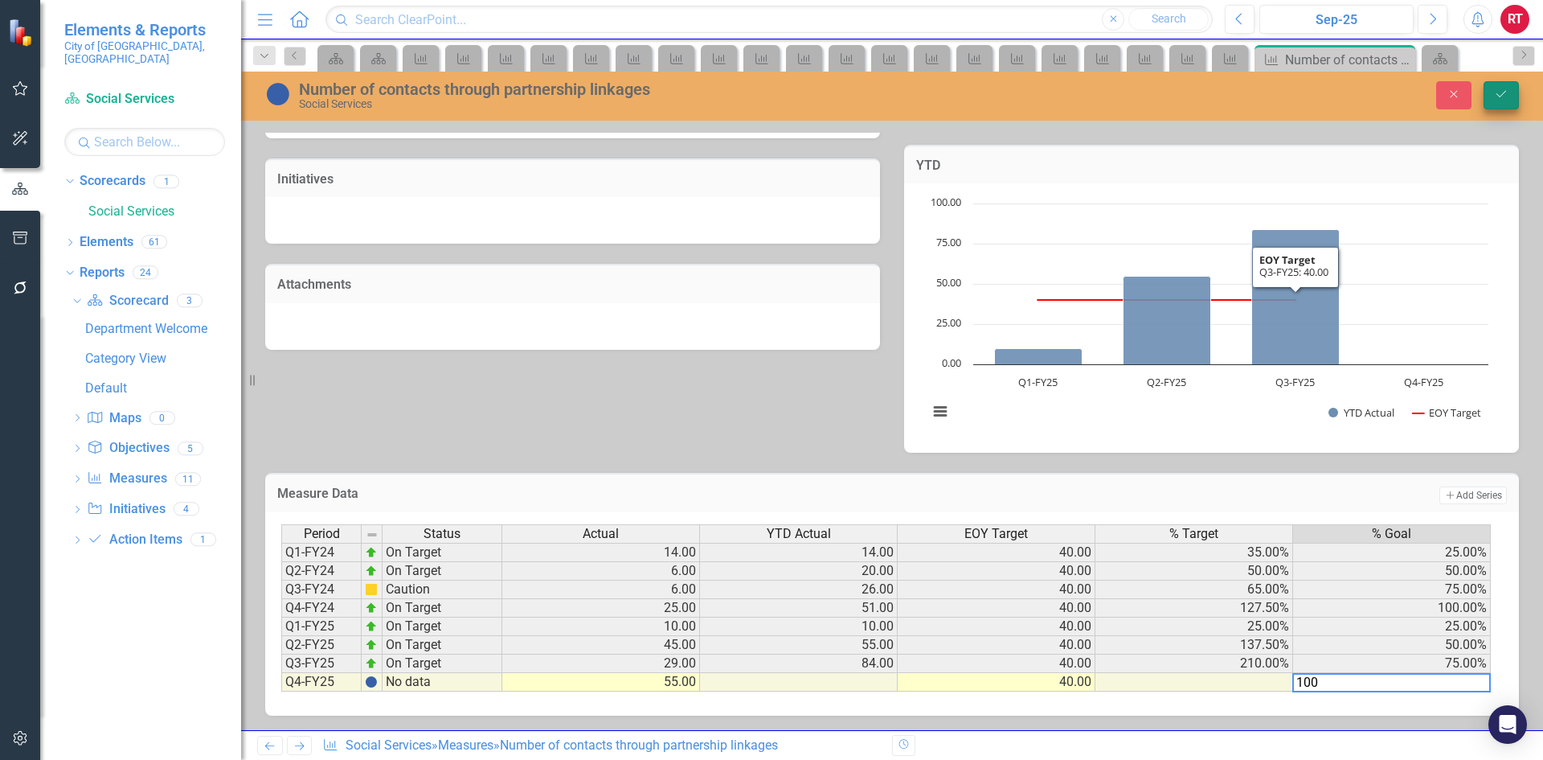
type textarea "100"
click at [1493, 92] on button "Save" at bounding box center [1501, 95] width 35 height 28
